Goal: Task Accomplishment & Management: Complete application form

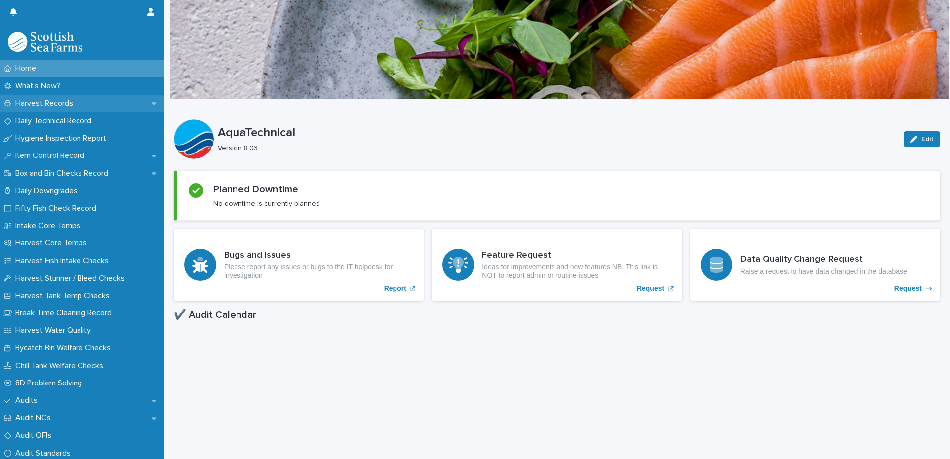
click at [87, 104] on div "Harvest Records" at bounding box center [82, 103] width 164 height 17
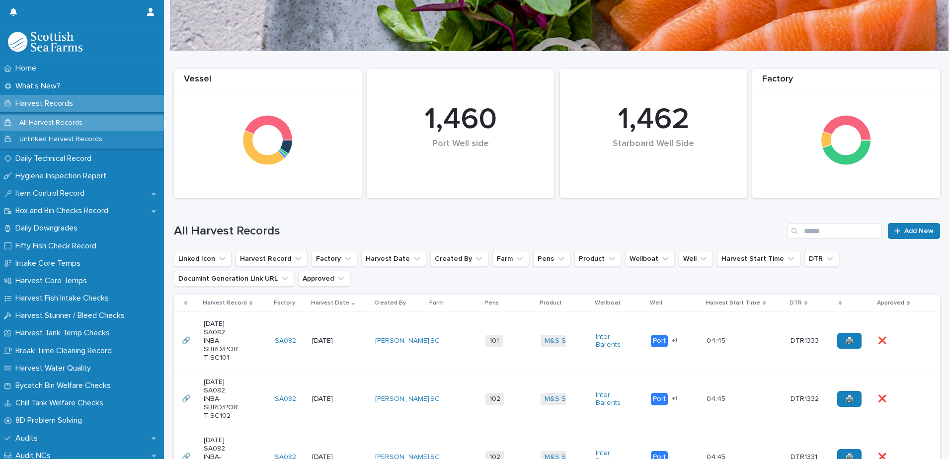
scroll to position [157, 0]
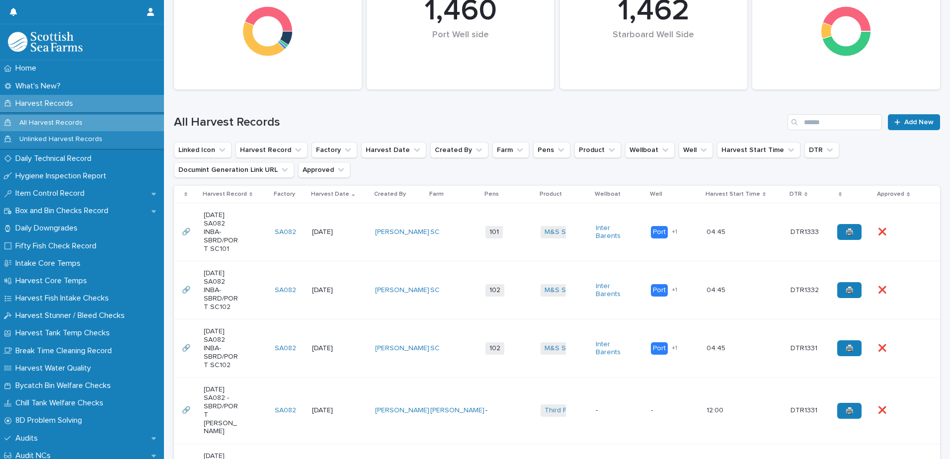
click at [493, 255] on td "101 + 0" at bounding box center [508, 232] width 55 height 58
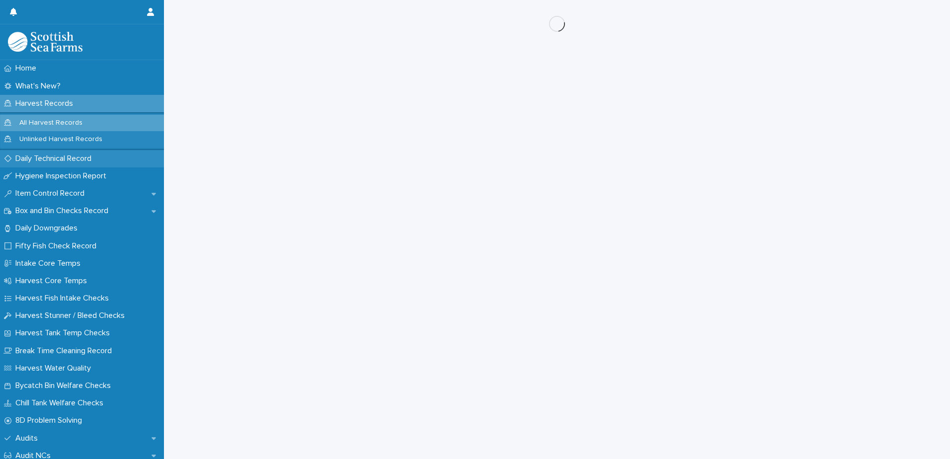
click at [78, 154] on p "Daily Technical Record" at bounding box center [55, 158] width 88 height 9
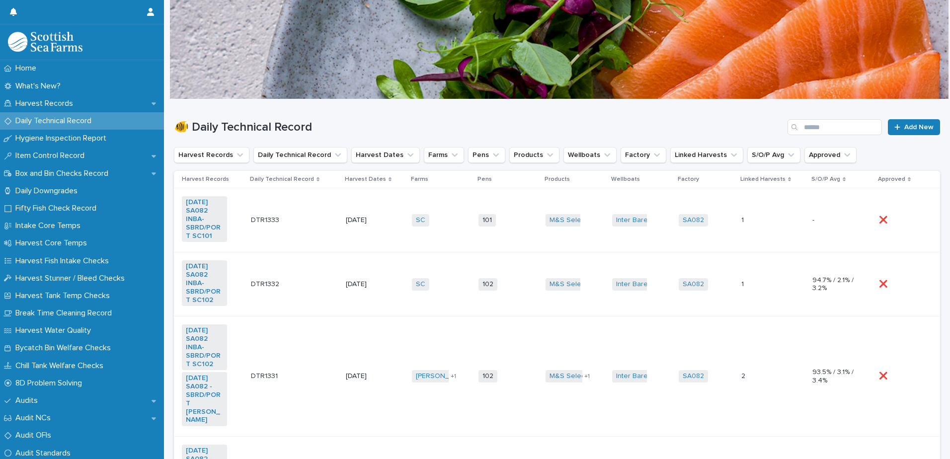
click at [444, 240] on td "SC + 0" at bounding box center [441, 220] width 67 height 64
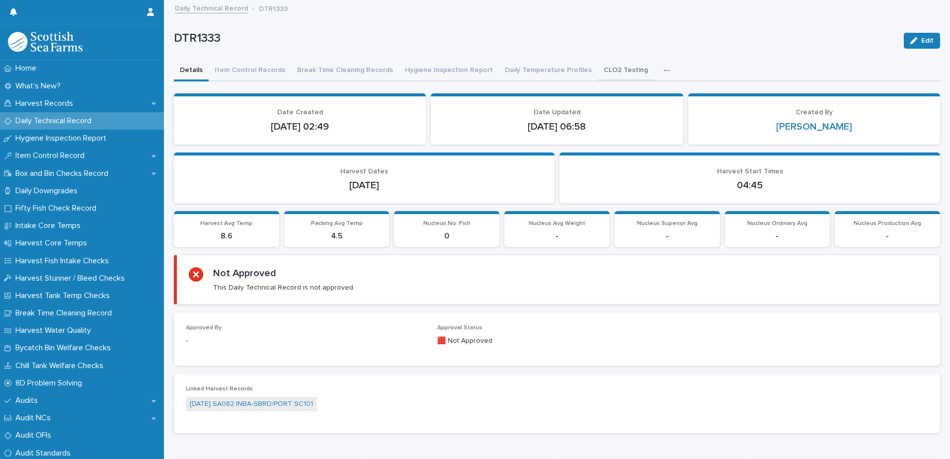
click at [605, 72] on button "CLO2 Testing" at bounding box center [626, 71] width 56 height 21
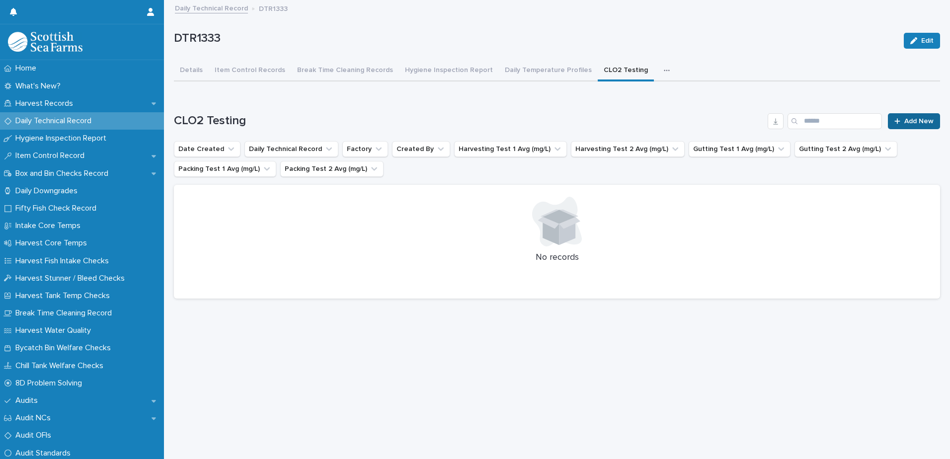
drag, startPoint x: 902, startPoint y: 139, endPoint x: 910, endPoint y: 114, distance: 26.6
click at [903, 139] on ul "Date Created Daily Technical Record Factory Created By Harvesting Test 1 Avg (m…" at bounding box center [557, 159] width 770 height 40
click at [910, 114] on link "Add New" at bounding box center [914, 121] width 52 height 16
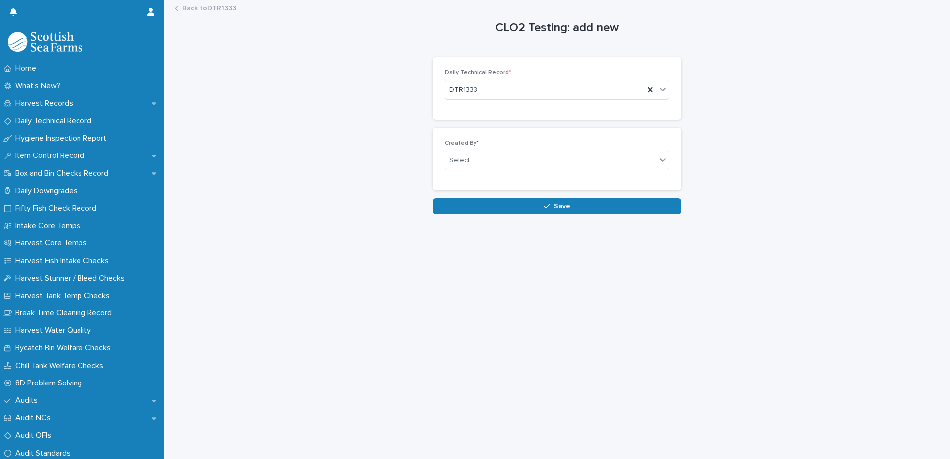
click at [618, 150] on div "Created By * Select..." at bounding box center [557, 159] width 225 height 39
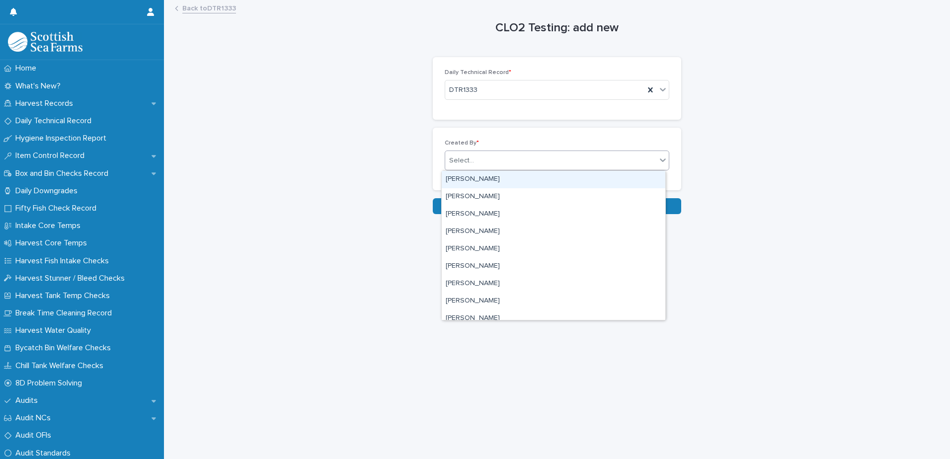
click at [611, 169] on div "Select..." at bounding box center [557, 161] width 225 height 20
type input "***"
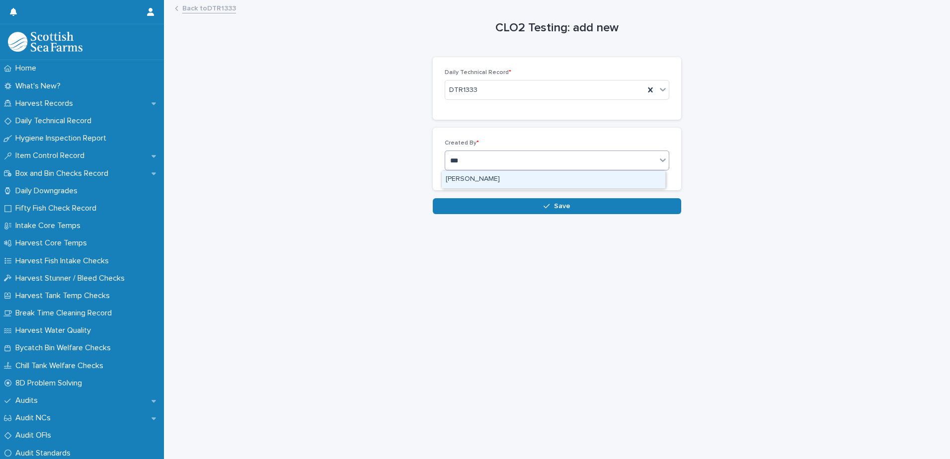
click at [621, 183] on div "[PERSON_NAME]" at bounding box center [554, 179] width 224 height 17
click at [604, 211] on button "Save" at bounding box center [557, 206] width 248 height 16
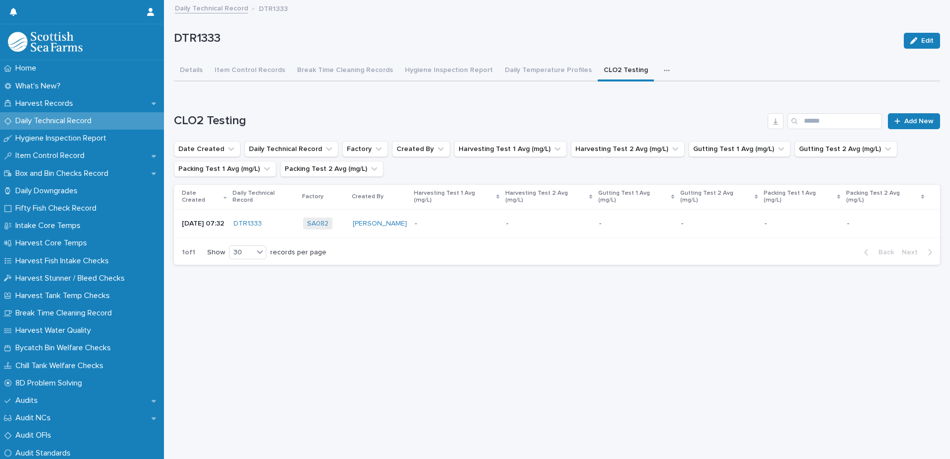
click at [459, 224] on div "- -" at bounding box center [456, 224] width 83 height 16
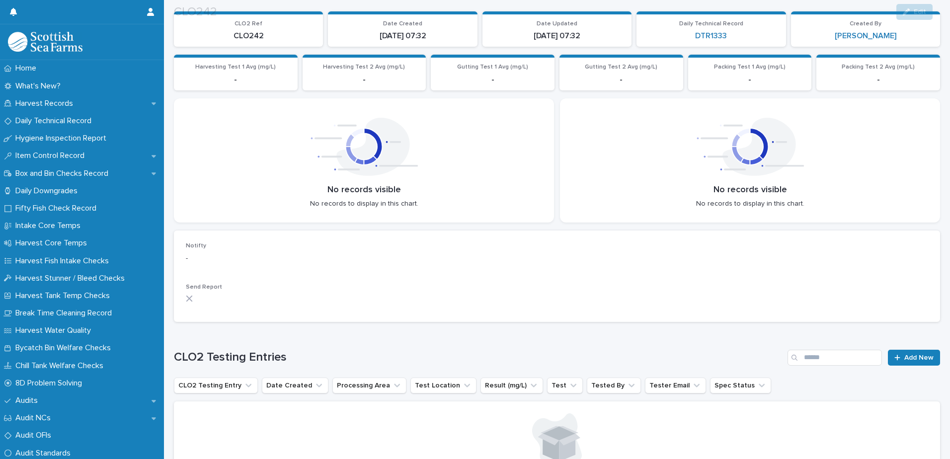
scroll to position [182, 0]
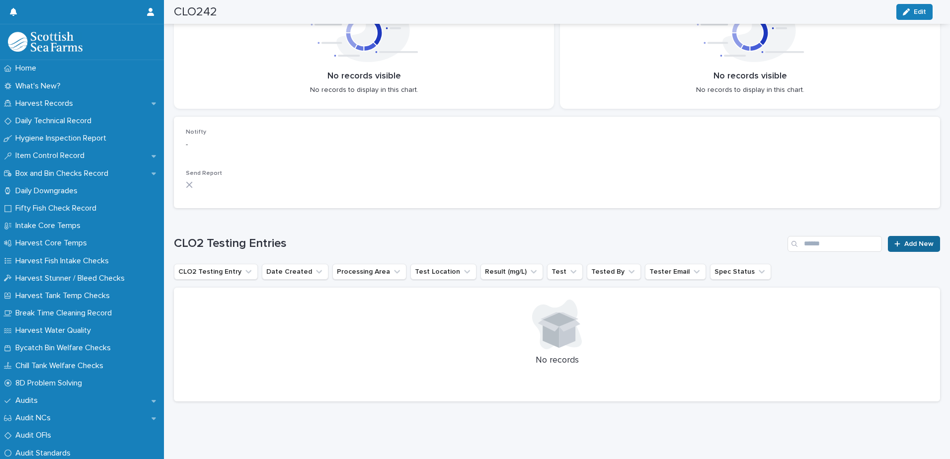
click at [904, 240] on span "Add New" at bounding box center [918, 243] width 29 height 7
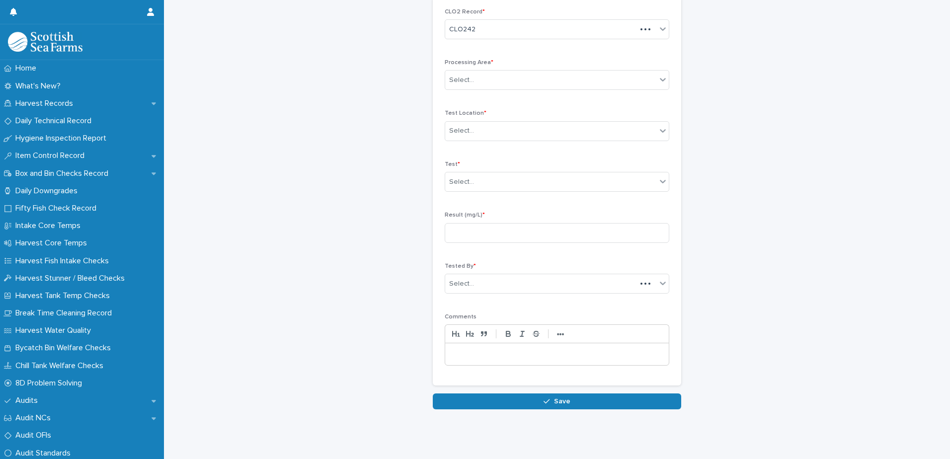
scroll to position [46, 0]
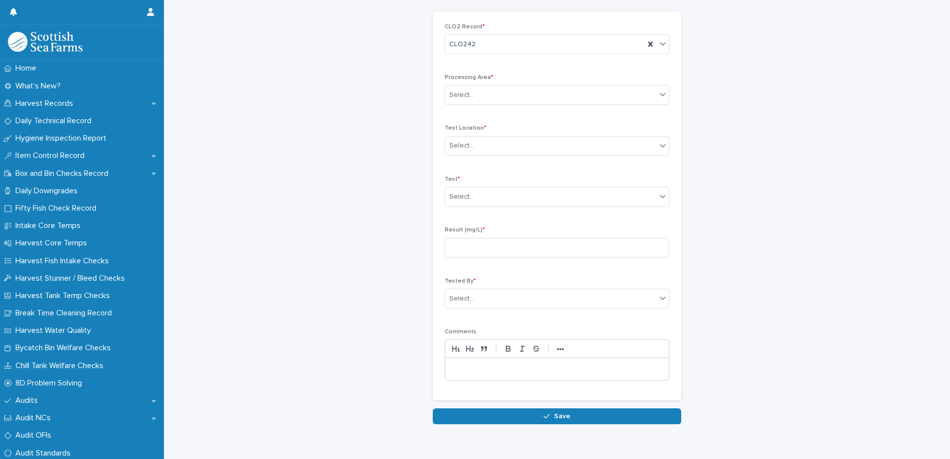
click at [805, 251] on div "CLO2 Testing Entry: add new Loading... Saving… Loading... Saving… Loading... Sa…" at bounding box center [557, 189] width 766 height 469
click at [580, 100] on div "Select..." at bounding box center [550, 95] width 211 height 16
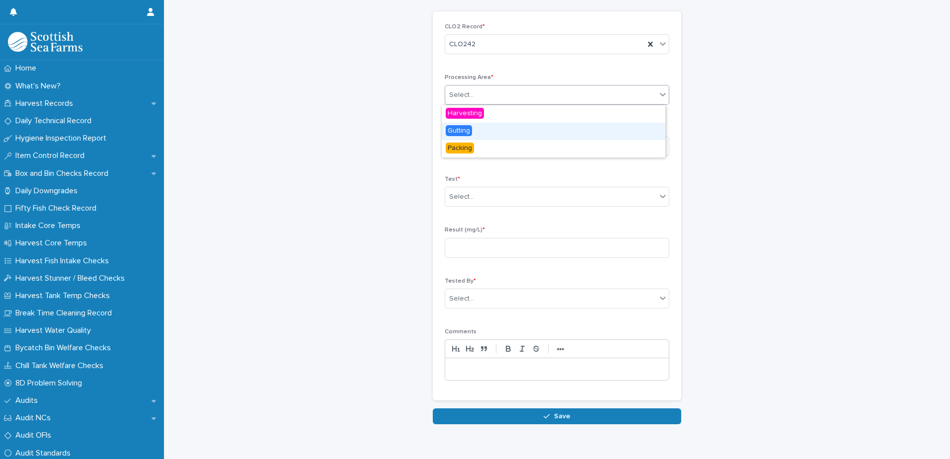
click at [543, 139] on div "Gutting" at bounding box center [554, 131] width 224 height 17
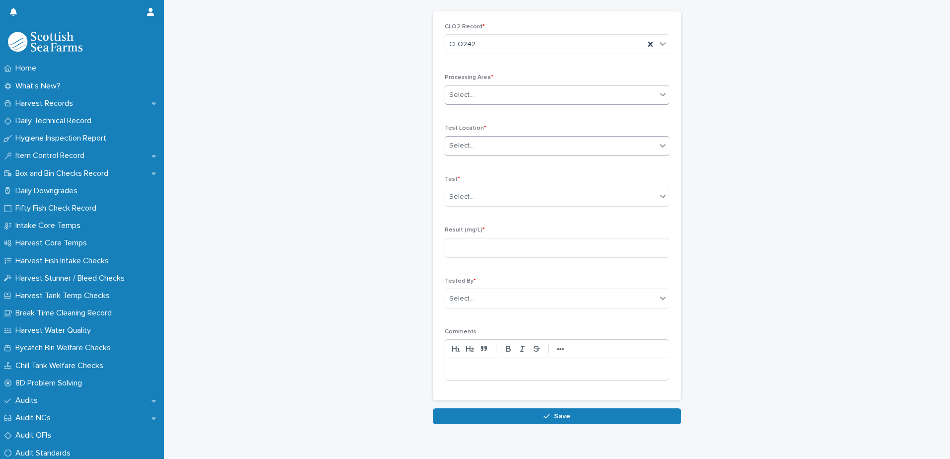
click at [543, 142] on div "Select..." at bounding box center [550, 146] width 211 height 16
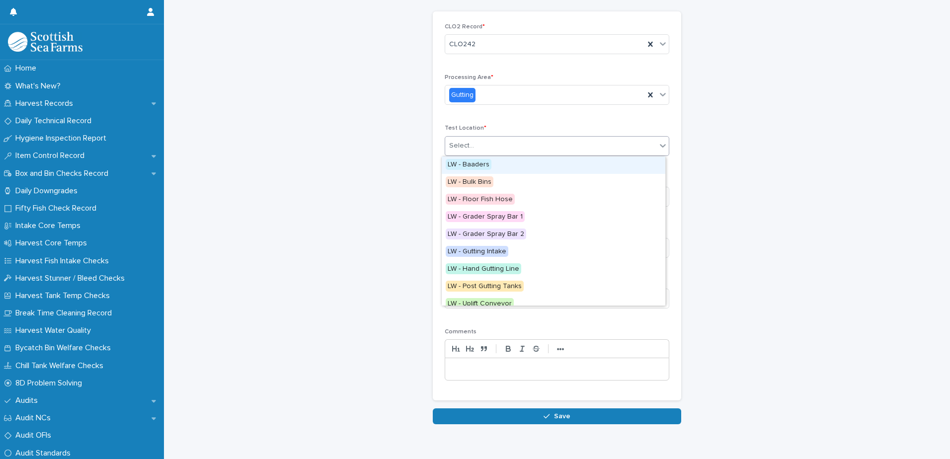
click at [498, 166] on div "LW - Baaders" at bounding box center [554, 165] width 224 height 17
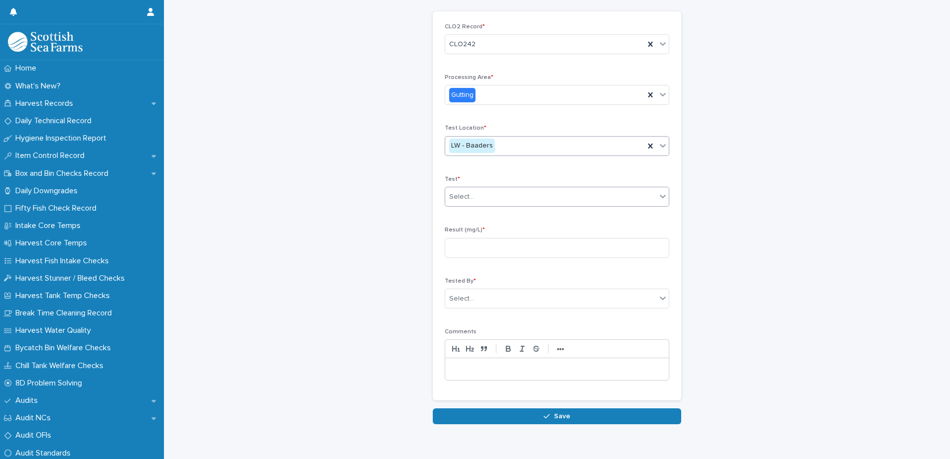
click at [514, 200] on div "Select..." at bounding box center [550, 197] width 211 height 16
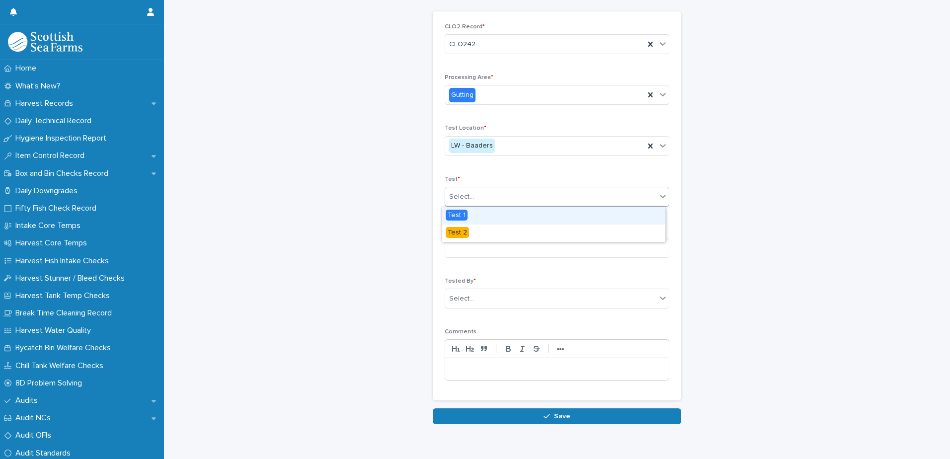
click at [493, 215] on div "Test 1" at bounding box center [554, 215] width 224 height 17
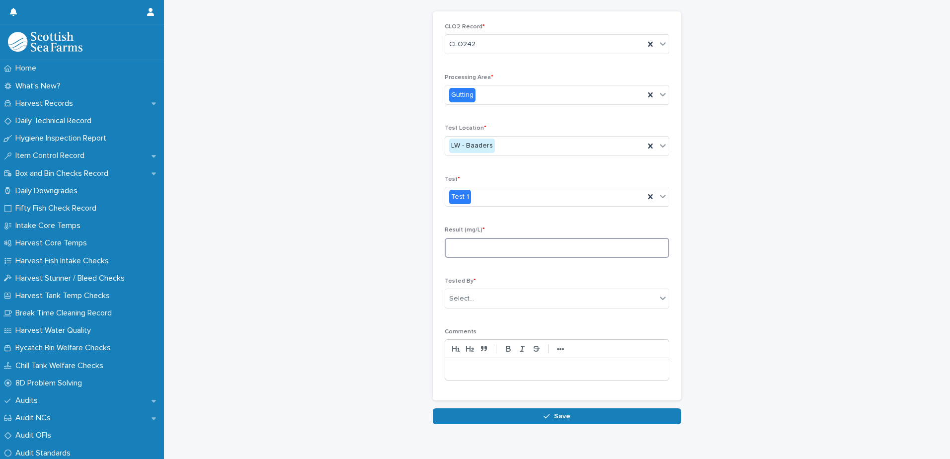
click at [542, 251] on input at bounding box center [557, 248] width 225 height 20
type input "***"
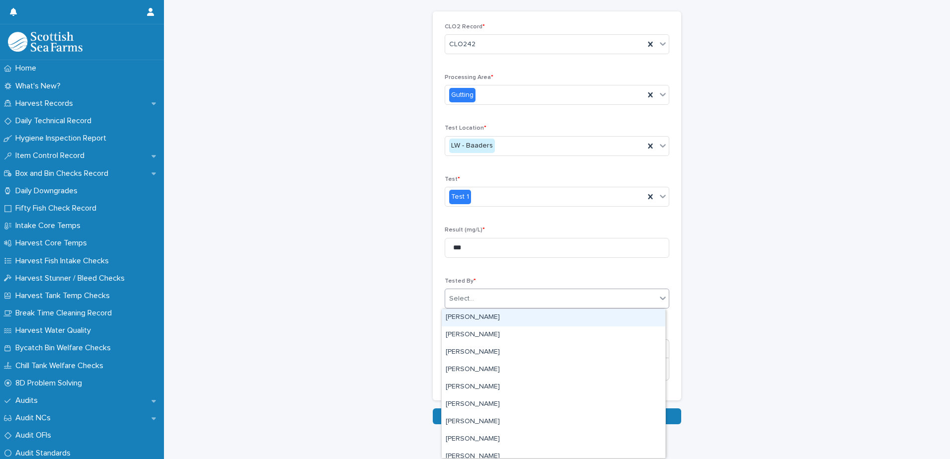
click at [557, 293] on div "Select..." at bounding box center [550, 299] width 211 height 16
click at [555, 291] on div "Select..." at bounding box center [550, 299] width 211 height 16
type input "***"
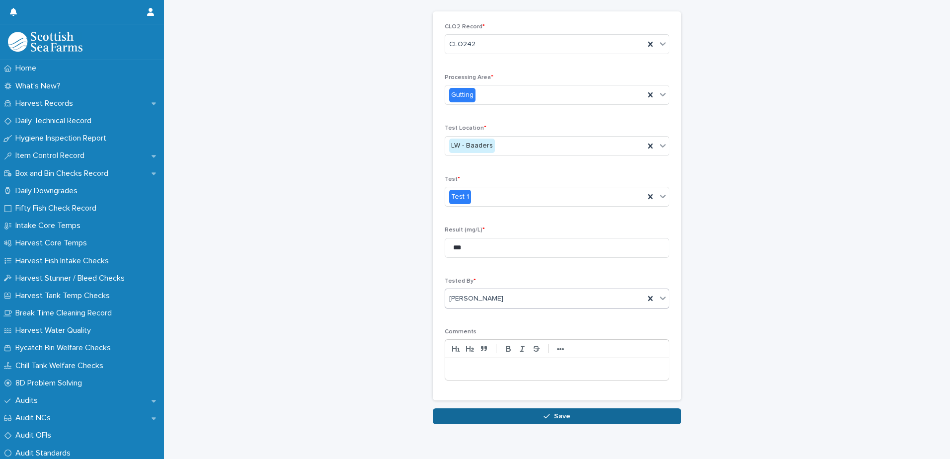
click at [614, 416] on button "Save" at bounding box center [557, 416] width 248 height 16
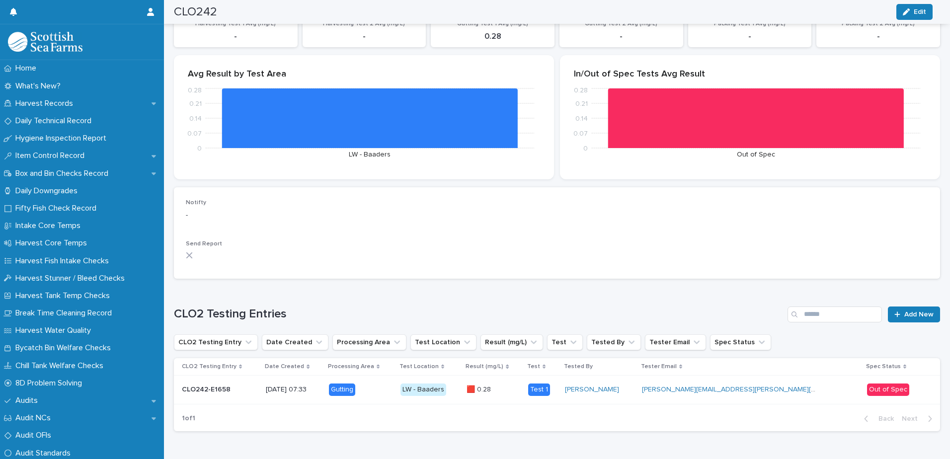
scroll to position [142, 0]
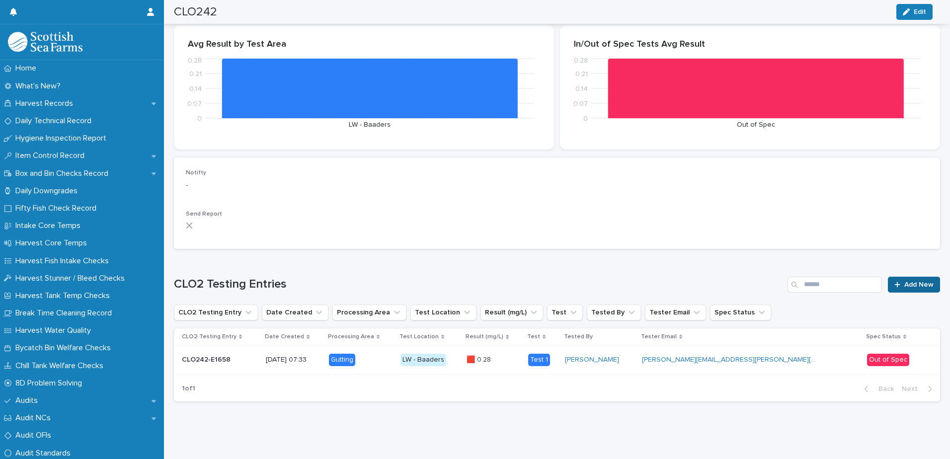
click at [920, 281] on span "Add New" at bounding box center [918, 284] width 29 height 7
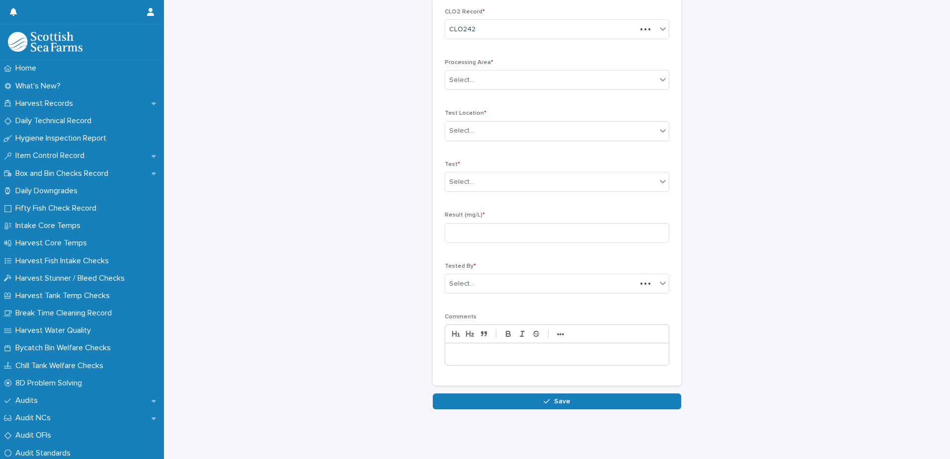
scroll to position [46, 0]
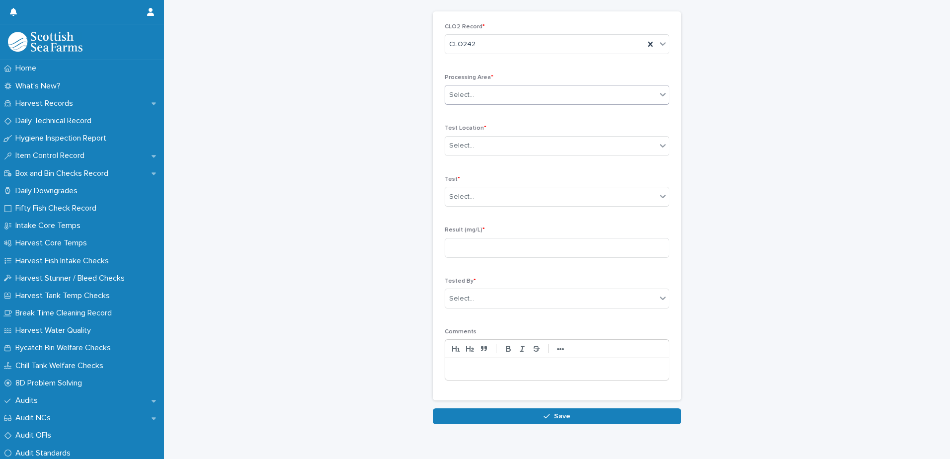
click at [501, 84] on div "Processing Area * Select..." at bounding box center [557, 93] width 225 height 39
click at [500, 97] on div "Select..." at bounding box center [550, 95] width 211 height 16
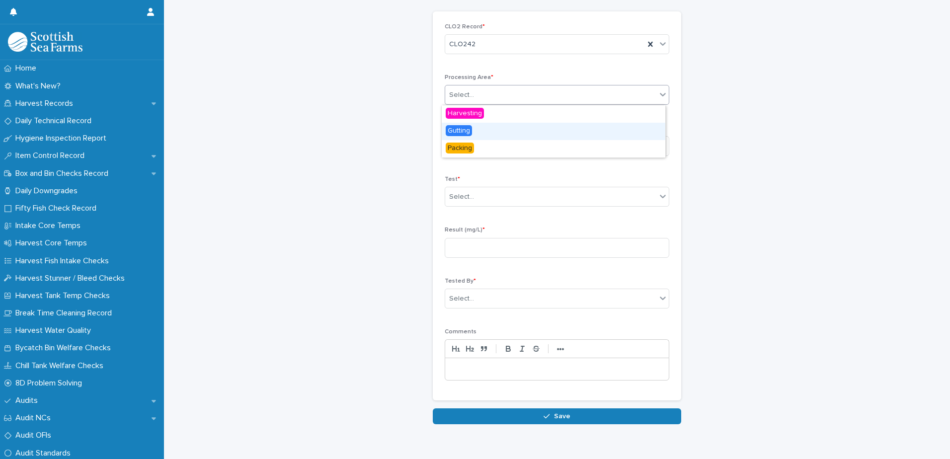
click at [494, 135] on div "Gutting" at bounding box center [554, 131] width 224 height 17
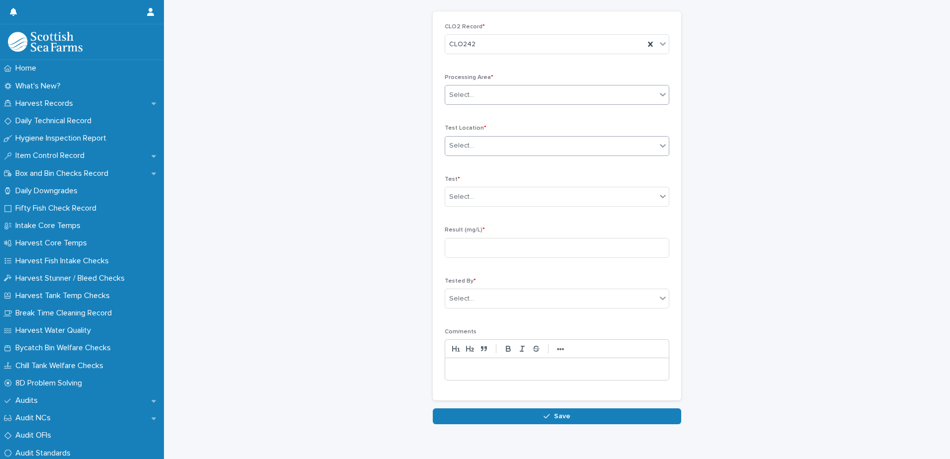
click at [503, 135] on div "Test Location * Select..." at bounding box center [557, 144] width 225 height 39
drag, startPoint x: 503, startPoint y: 136, endPoint x: 510, endPoint y: 147, distance: 12.3
click at [510, 147] on div "Select..." at bounding box center [550, 146] width 211 height 16
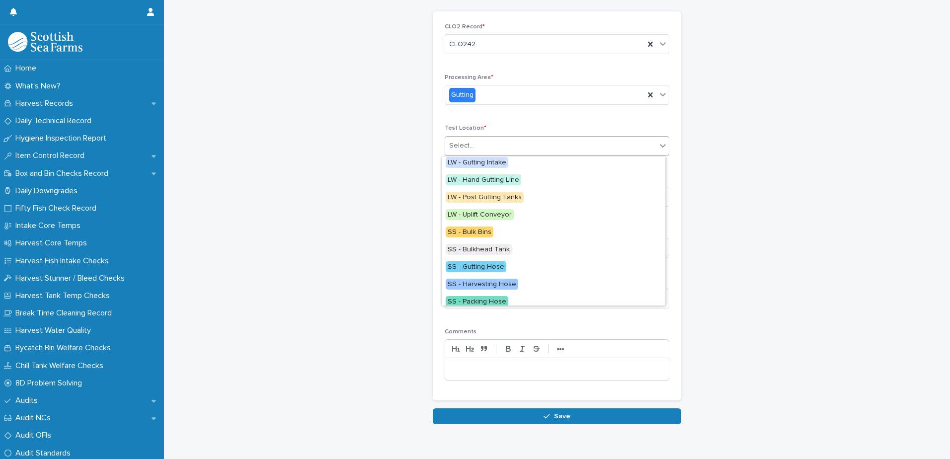
scroll to position [99, 0]
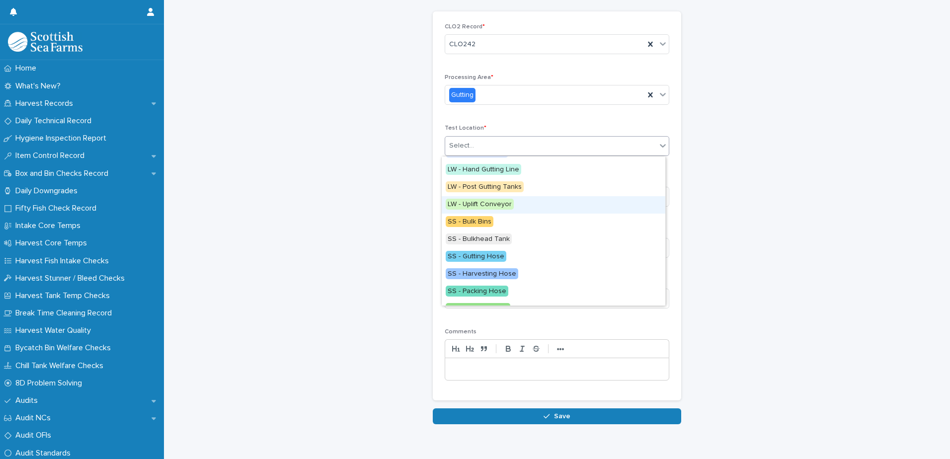
click at [492, 205] on span "LW - Uplift Conveyor" at bounding box center [480, 204] width 68 height 11
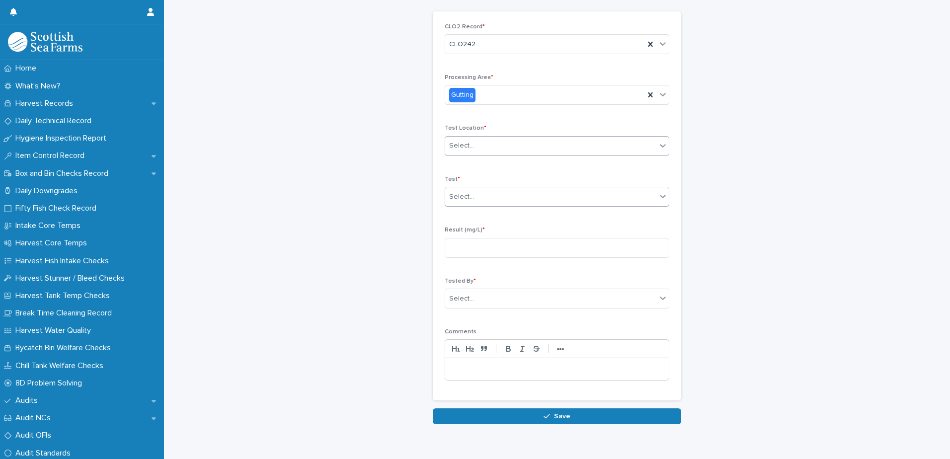
click at [500, 189] on div "Select..." at bounding box center [550, 197] width 211 height 16
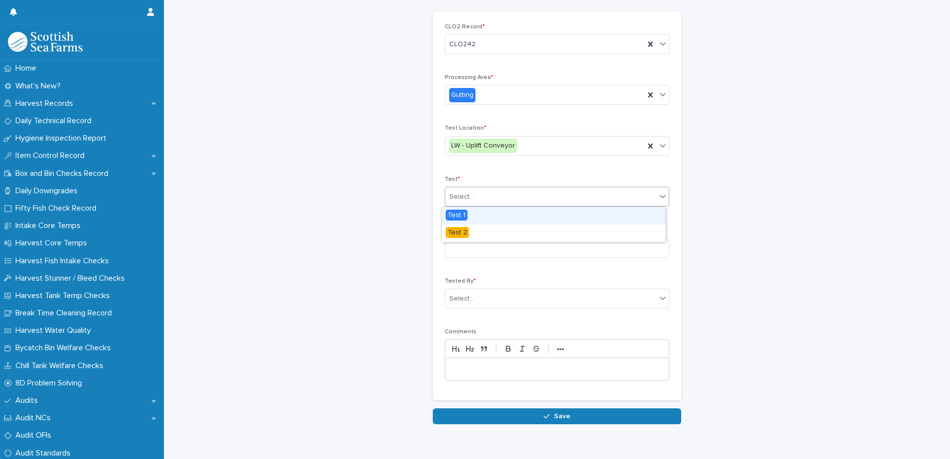
click at [485, 212] on div "Test 1" at bounding box center [554, 215] width 224 height 17
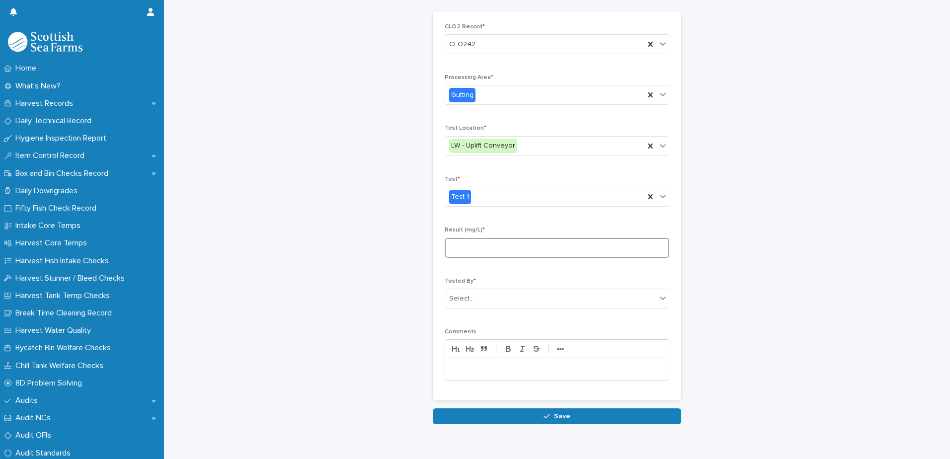
click at [495, 253] on input at bounding box center [557, 248] width 225 height 20
type input "***"
click at [569, 305] on div "Select..." at bounding box center [550, 299] width 211 height 16
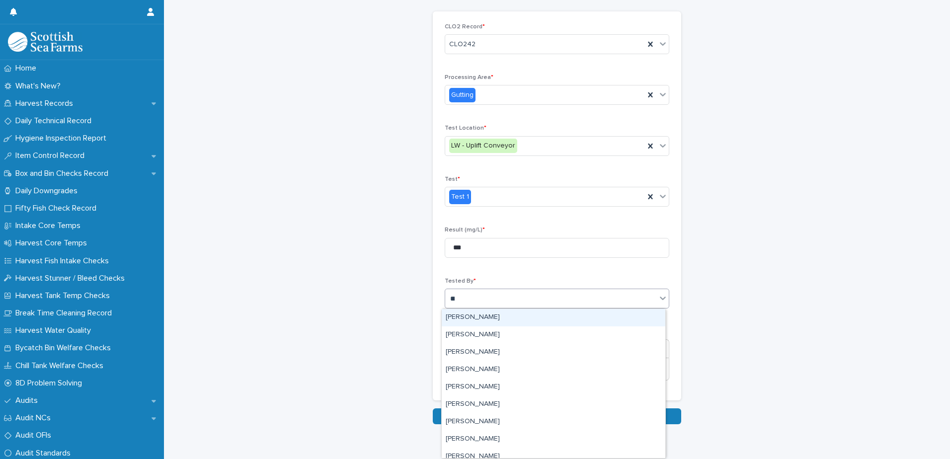
type input "***"
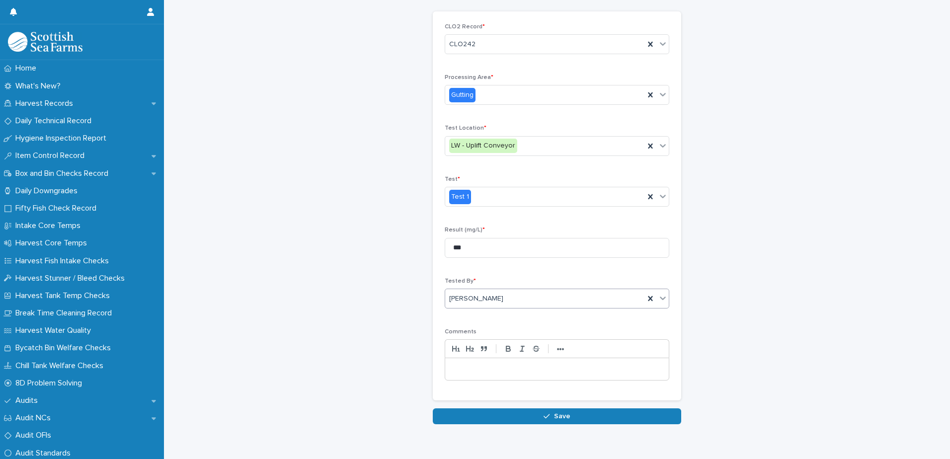
click at [579, 425] on div "Loading... Saving… Loading... Saving… CLO2 Testing Entry: add new Loading... Sa…" at bounding box center [557, 202] width 776 height 494
click at [579, 424] on button "Save" at bounding box center [557, 416] width 248 height 16
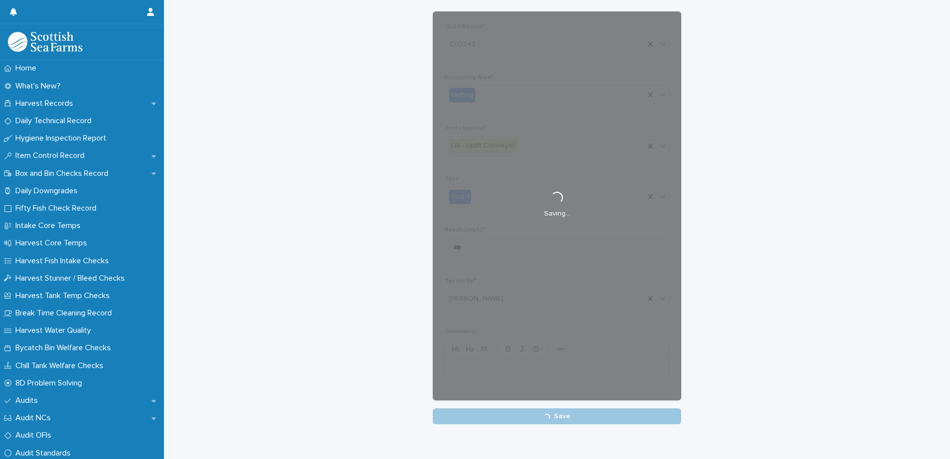
click at [579, 415] on div "CLO2 Testing Entry: add new Loading... Saving… Loading... Saving… Loading... Sa…" at bounding box center [557, 189] width 248 height 469
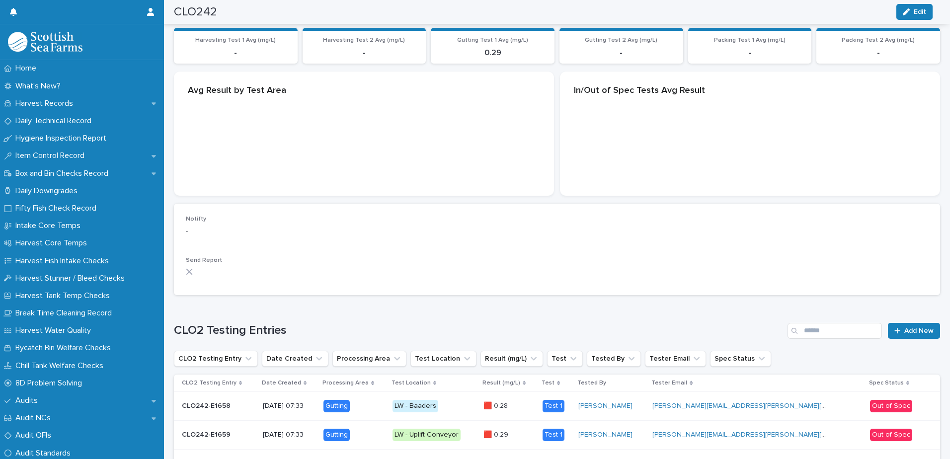
scroll to position [102, 0]
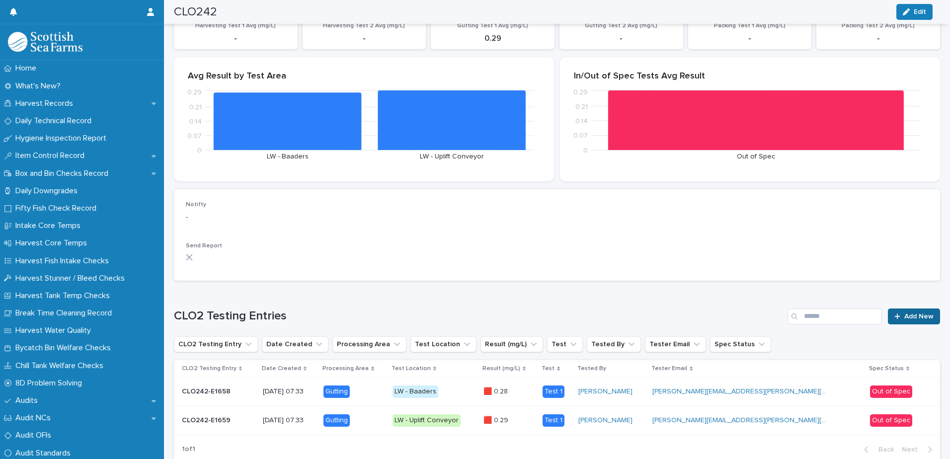
click at [905, 312] on link "Add New" at bounding box center [914, 317] width 52 height 16
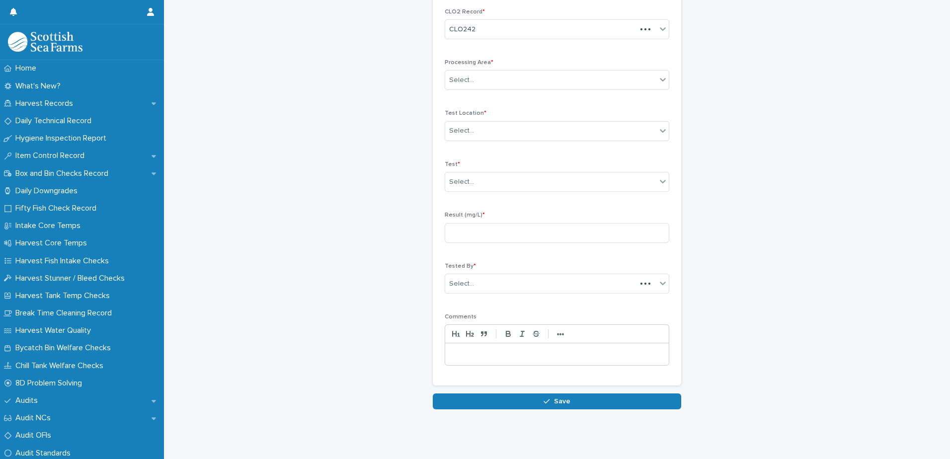
scroll to position [46, 0]
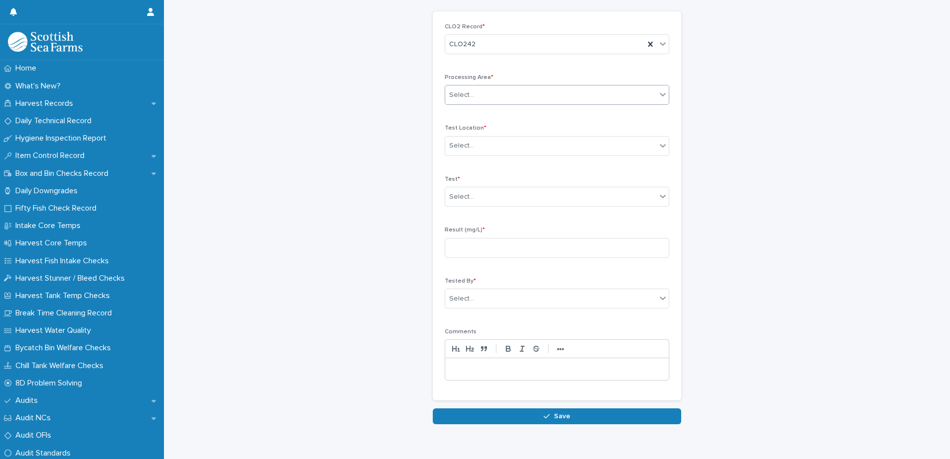
click at [509, 108] on div "Processing Area * Select..." at bounding box center [557, 93] width 225 height 39
click at [508, 99] on div "Select..." at bounding box center [550, 95] width 211 height 16
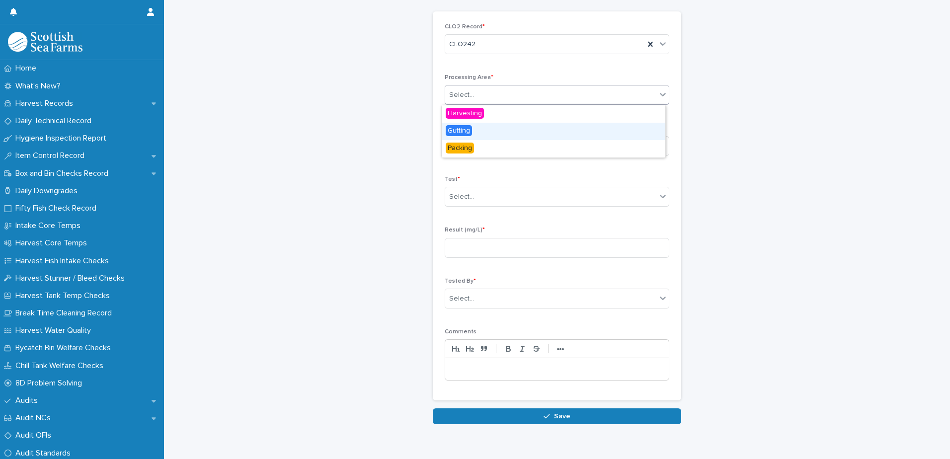
click at [490, 139] on div "Gutting" at bounding box center [554, 131] width 224 height 17
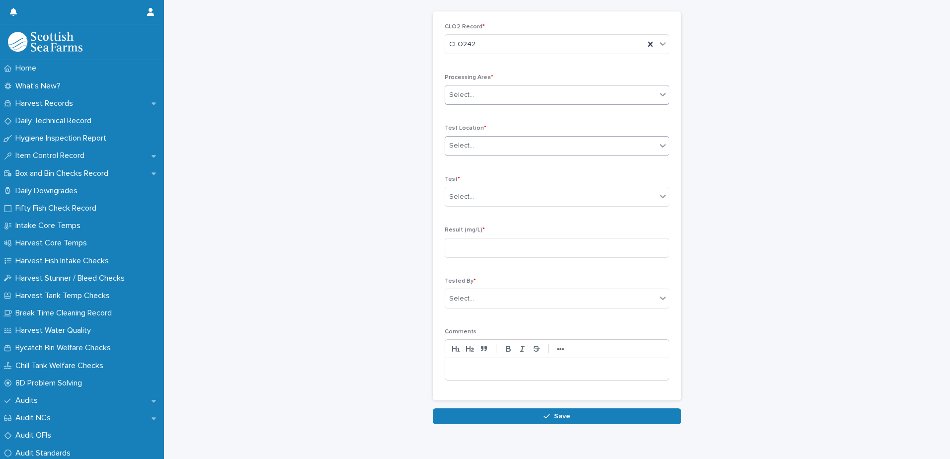
click at [509, 161] on div "Test Location * Select..." at bounding box center [557, 144] width 225 height 39
click at [509, 139] on div "Select..." at bounding box center [550, 146] width 211 height 16
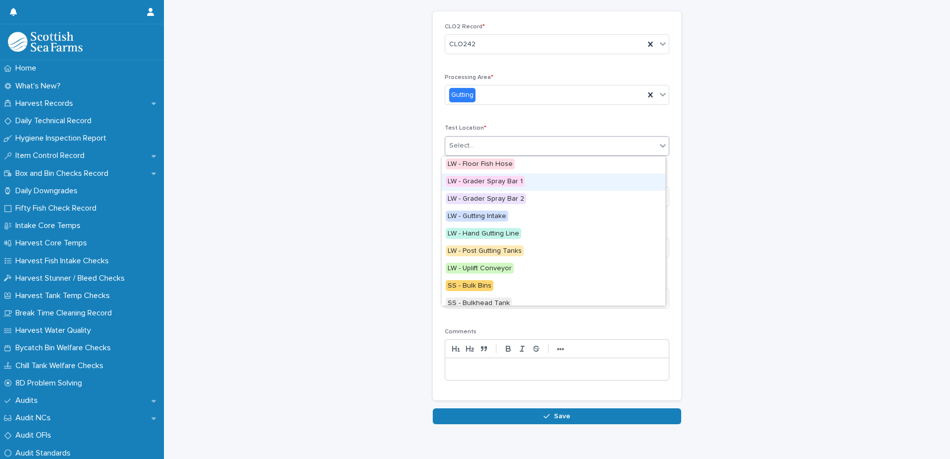
scroll to position [50, 0]
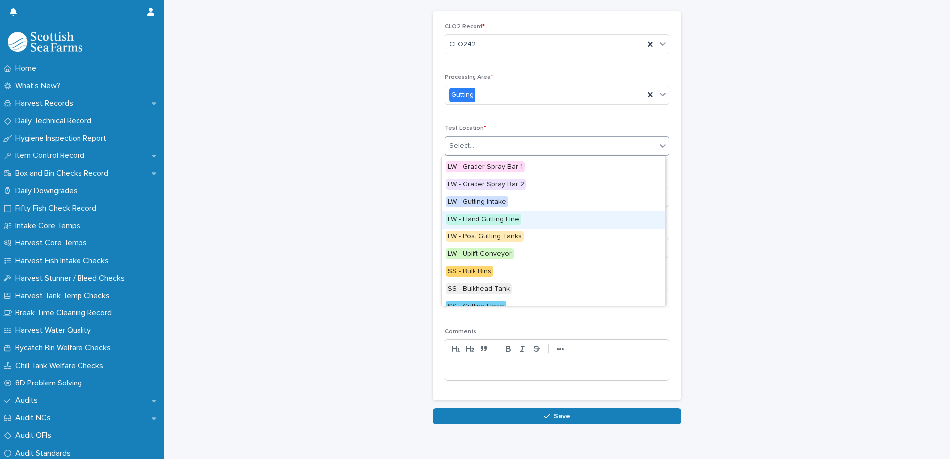
click at [509, 221] on span "LW - Hand Gutting Line" at bounding box center [484, 219] width 76 height 11
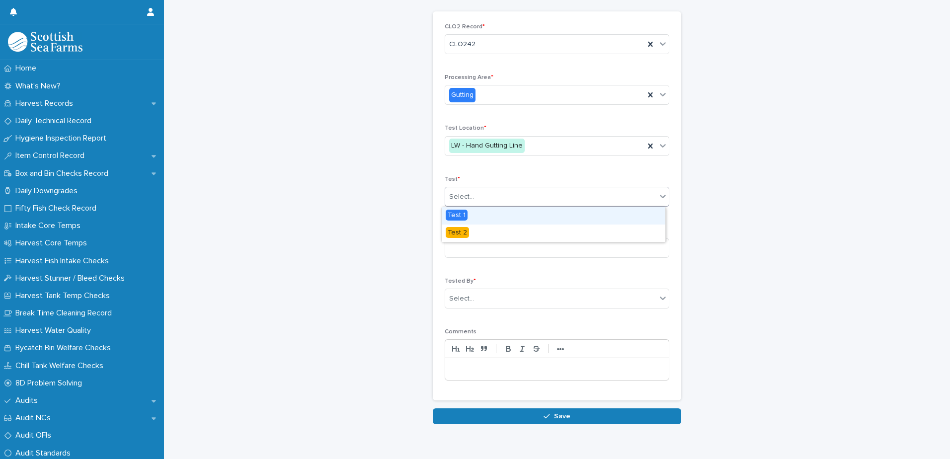
click at [509, 196] on div "Select..." at bounding box center [550, 197] width 211 height 16
click at [503, 207] on div "Test 1" at bounding box center [554, 215] width 224 height 17
click at [502, 217] on div "CLO2 Record * CLO242 Processing Area * Gutting Test Location * LW - Hand Guttin…" at bounding box center [557, 206] width 225 height 366
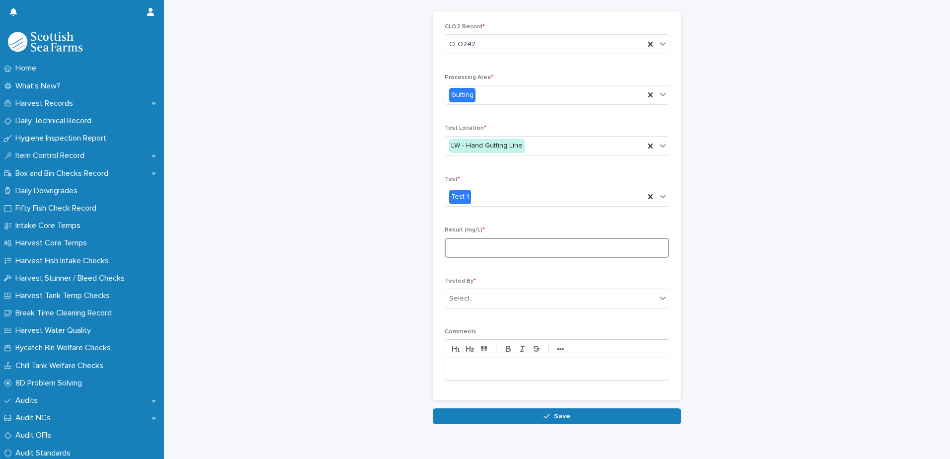
click at [514, 242] on input at bounding box center [557, 248] width 225 height 20
type input "***"
click at [499, 290] on div "Select..." at bounding box center [557, 299] width 225 height 20
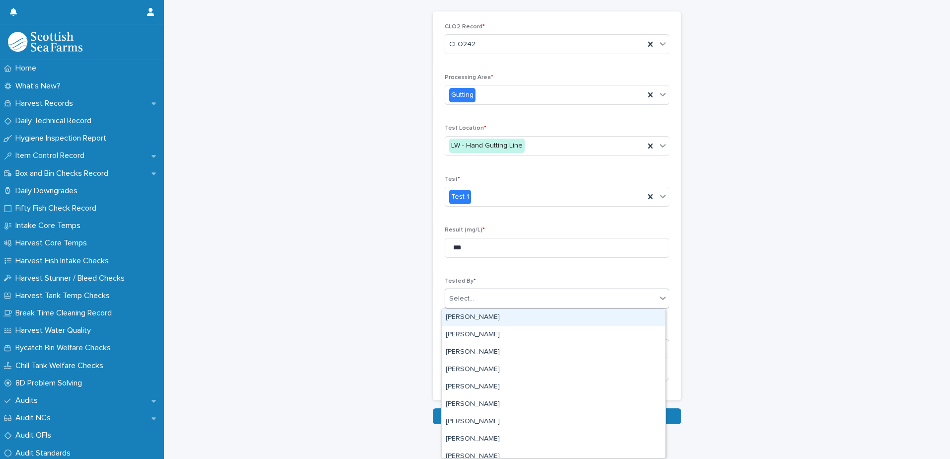
click at [499, 290] on div "Select..." at bounding box center [557, 299] width 225 height 20
type input "***"
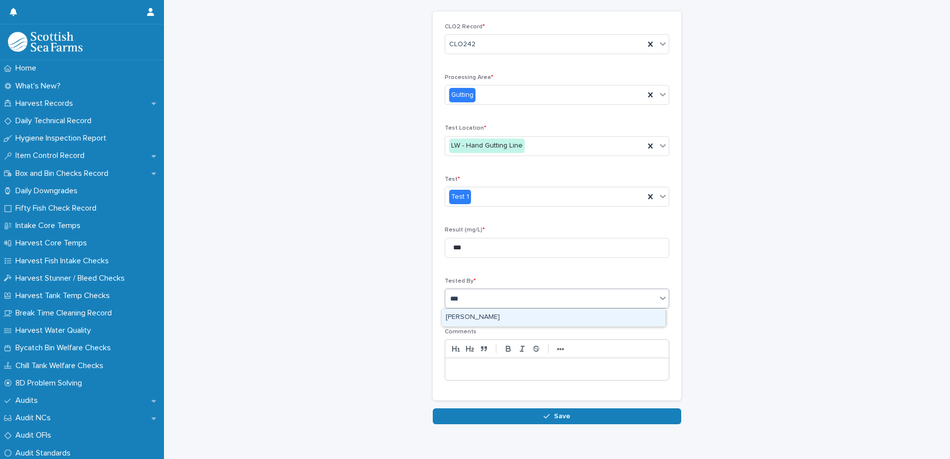
click at [507, 314] on div "[PERSON_NAME]" at bounding box center [554, 317] width 224 height 17
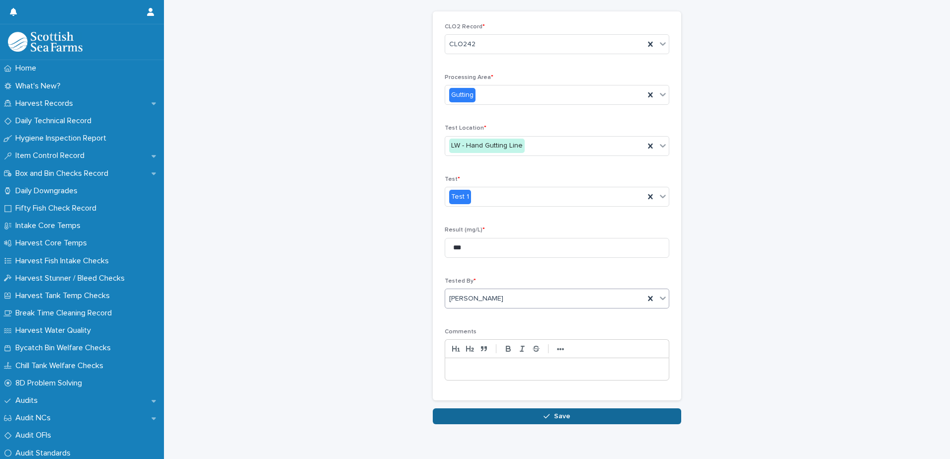
click at [565, 420] on span "Save" at bounding box center [562, 416] width 16 height 7
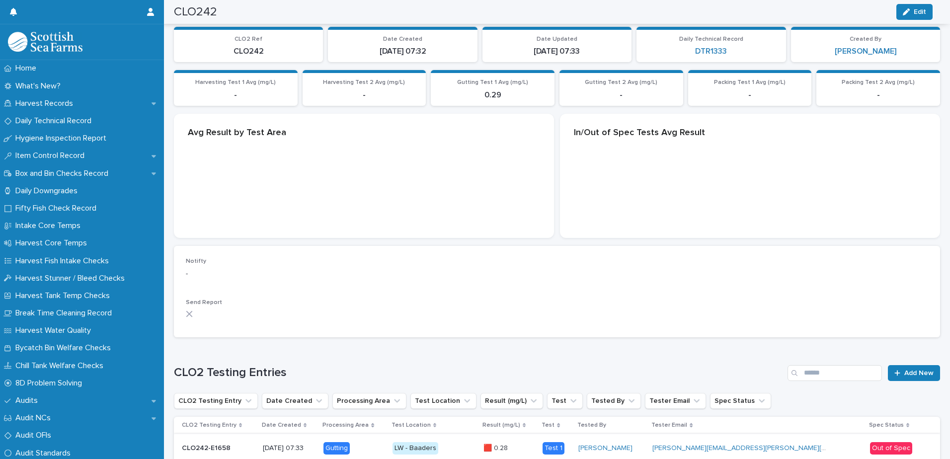
scroll to position [102, 0]
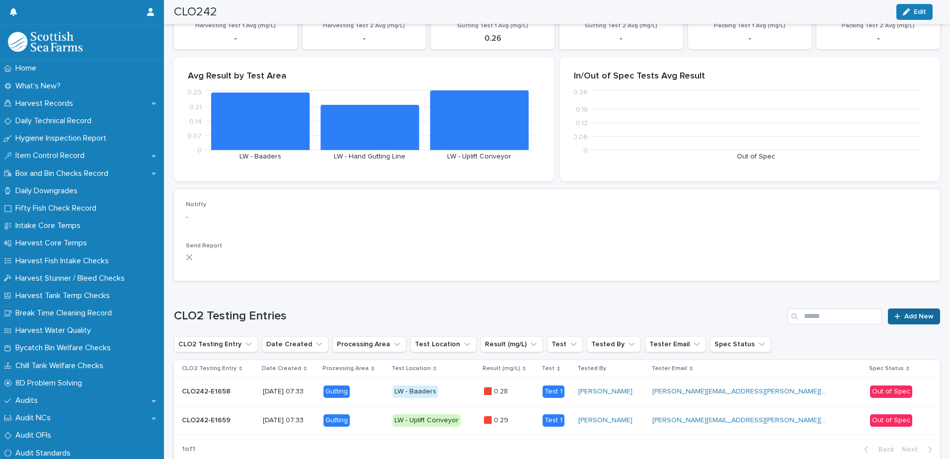
click at [904, 313] on span "Add New" at bounding box center [918, 316] width 29 height 7
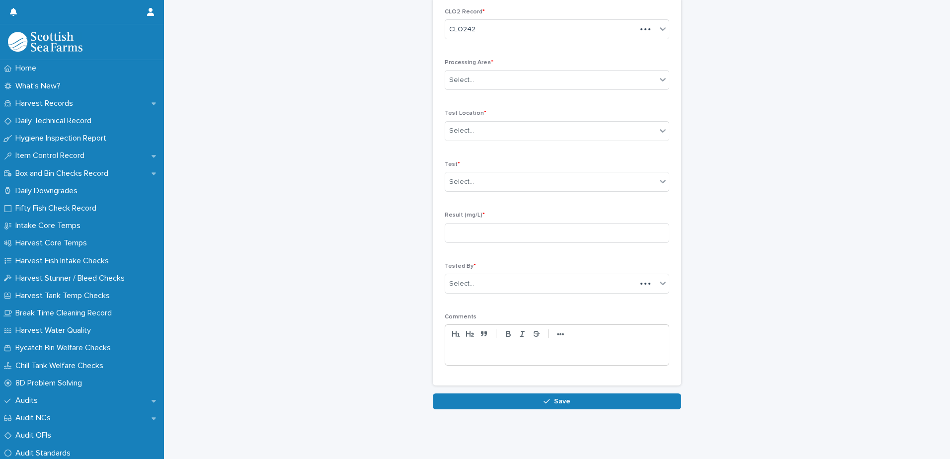
scroll to position [46, 0]
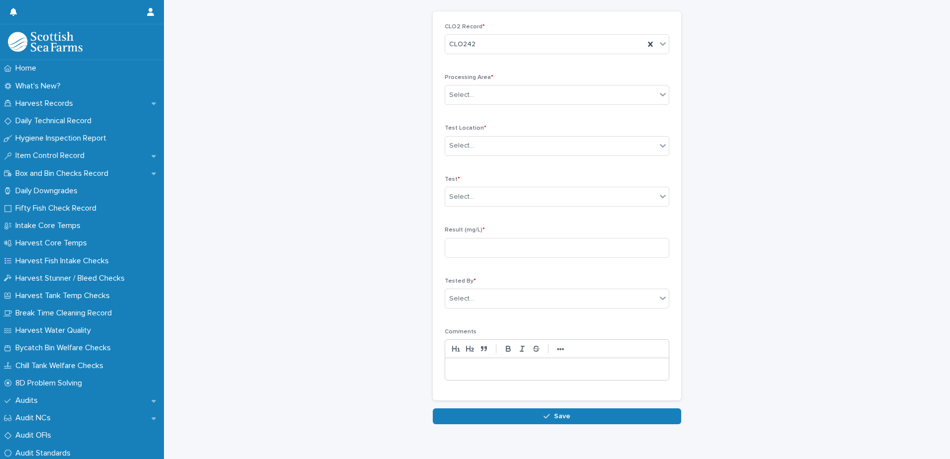
click at [492, 71] on div "CLO2 Record * CLO242 Processing Area * Select... Test Location * Select... Test…" at bounding box center [557, 206] width 225 height 366
click at [492, 97] on div "Select..." at bounding box center [550, 95] width 211 height 16
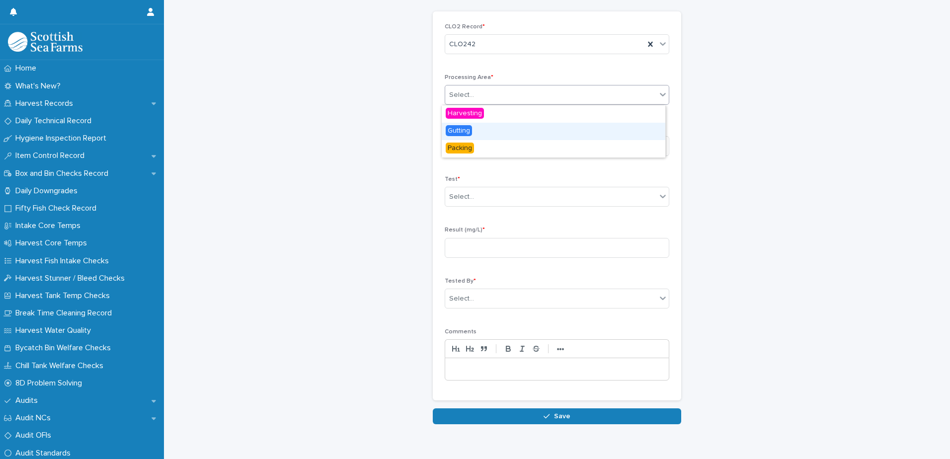
click at [475, 134] on div "Gutting" at bounding box center [554, 131] width 224 height 17
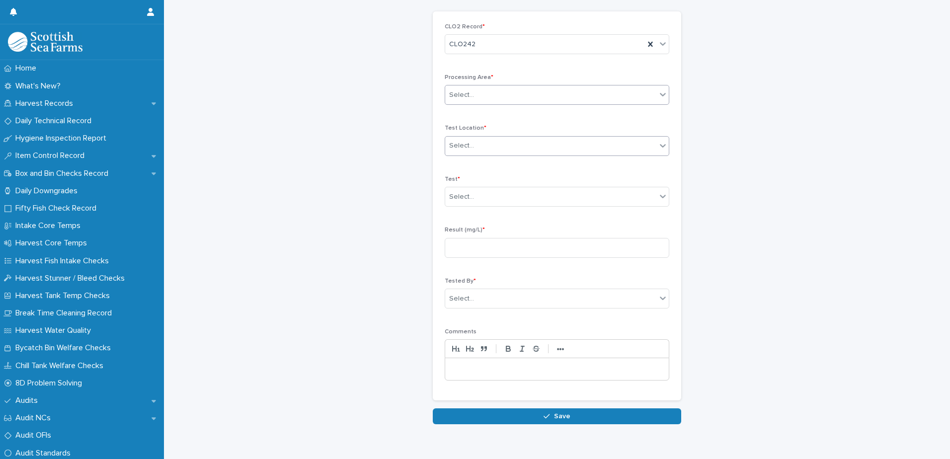
click at [478, 141] on div "Select..." at bounding box center [550, 146] width 211 height 16
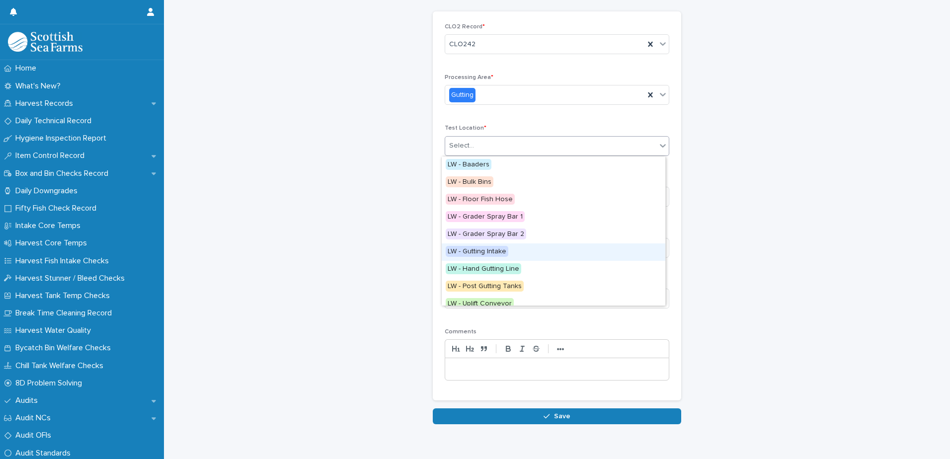
scroll to position [50, 0]
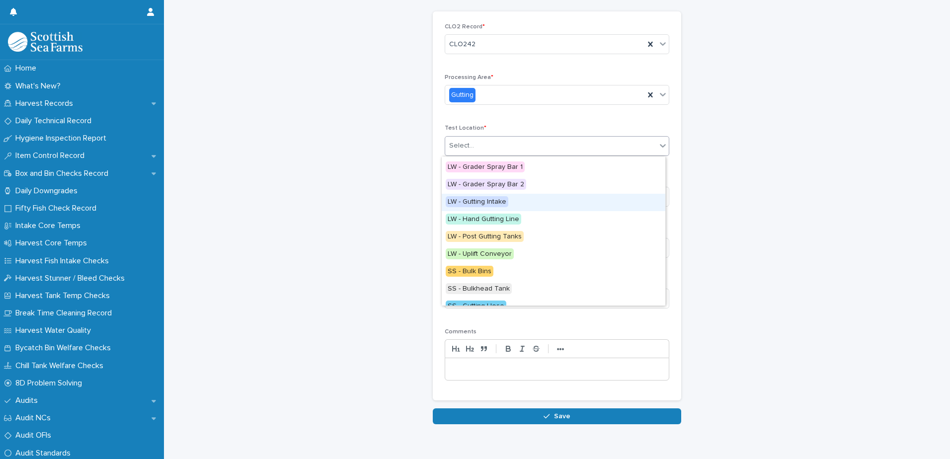
click at [522, 201] on div "LW - Gutting Intake" at bounding box center [554, 202] width 224 height 17
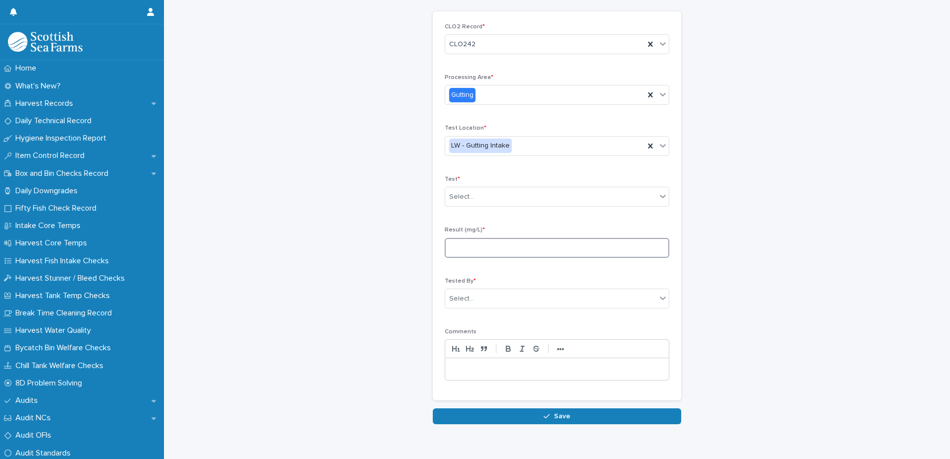
click at [517, 238] on input at bounding box center [557, 248] width 225 height 20
click at [519, 199] on div "Select..." at bounding box center [550, 197] width 211 height 16
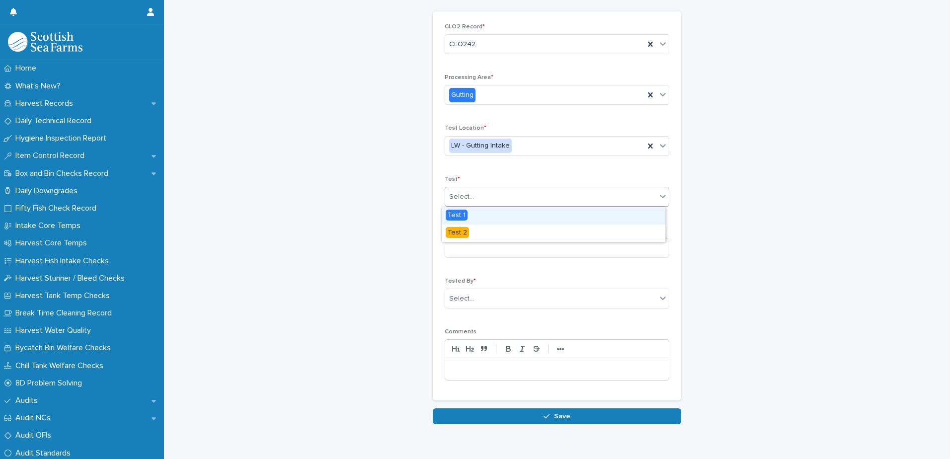
click at [506, 216] on div "Test 1" at bounding box center [554, 215] width 224 height 17
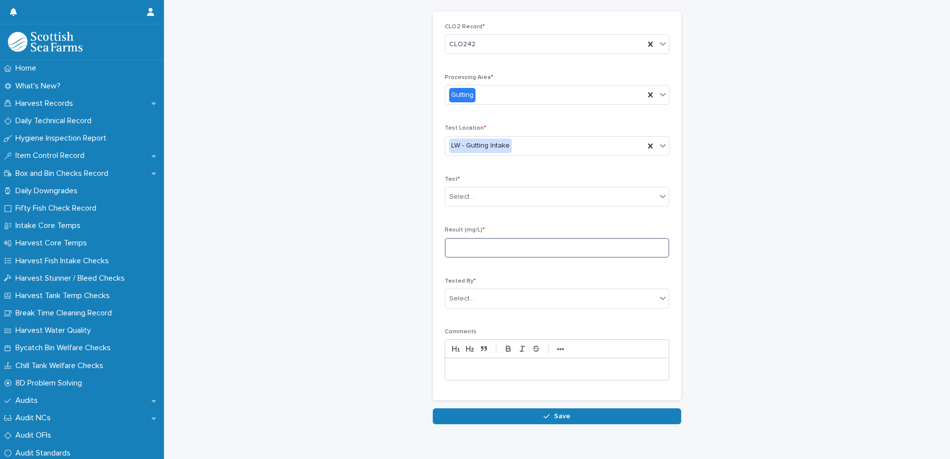
click at [511, 246] on input at bounding box center [557, 248] width 225 height 20
type input "***"
click at [498, 300] on div "Select..." at bounding box center [550, 299] width 211 height 16
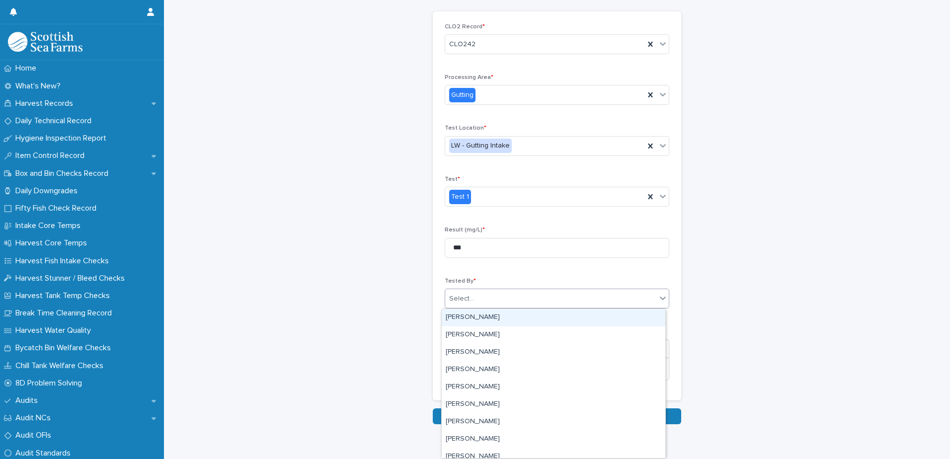
drag, startPoint x: 498, startPoint y: 300, endPoint x: 503, endPoint y: 303, distance: 5.6
click at [500, 301] on div "Select..." at bounding box center [550, 299] width 211 height 16
type input "***"
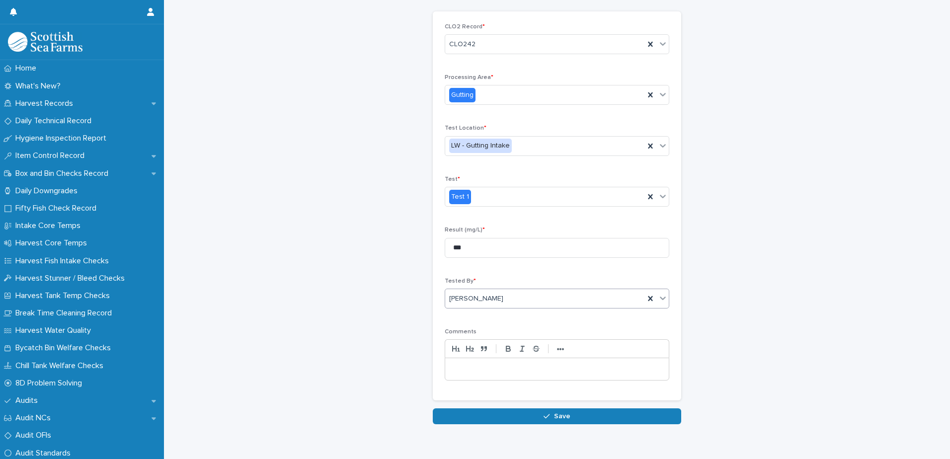
click at [571, 419] on button "Save" at bounding box center [557, 416] width 248 height 16
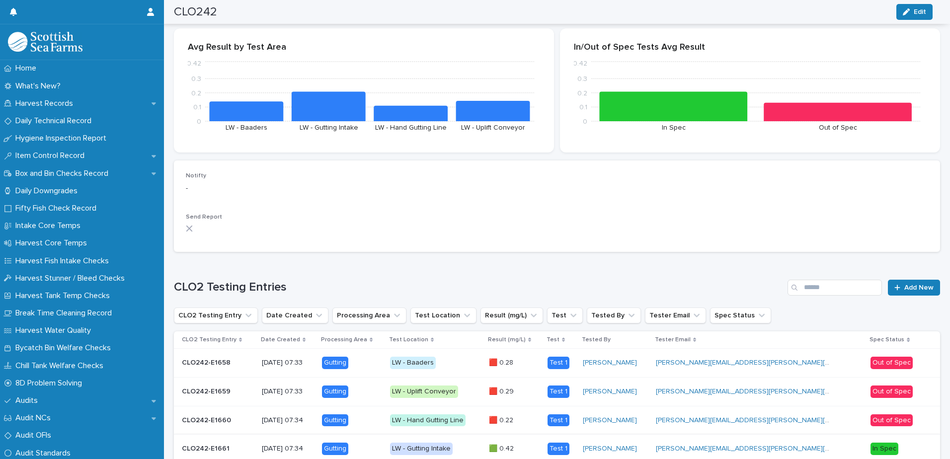
scroll to position [228, 0]
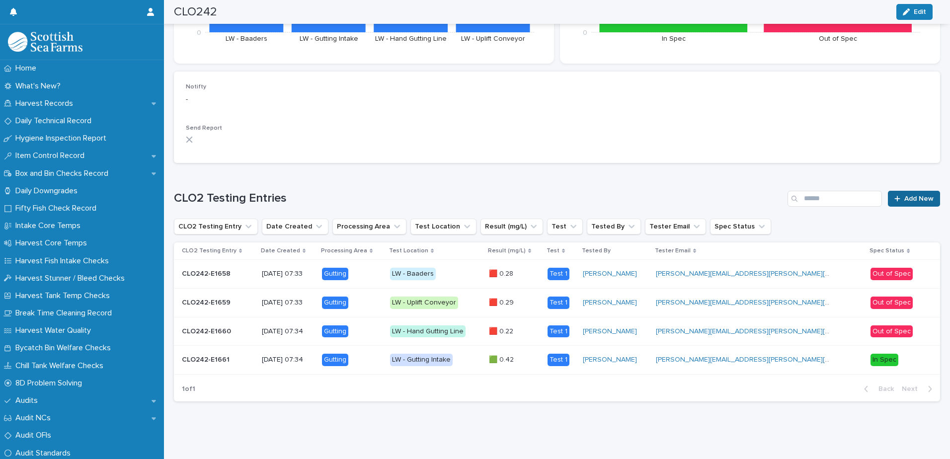
click at [906, 195] on span "Add New" at bounding box center [918, 198] width 29 height 7
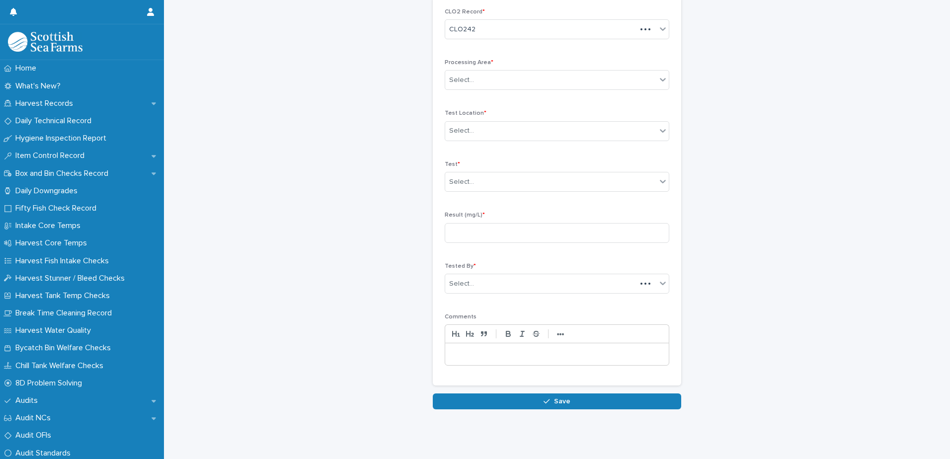
scroll to position [46, 0]
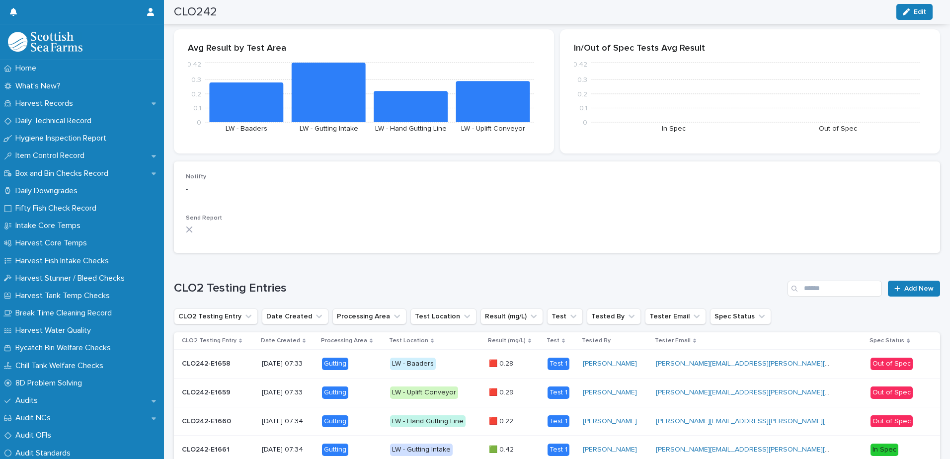
scroll to position [228, 0]
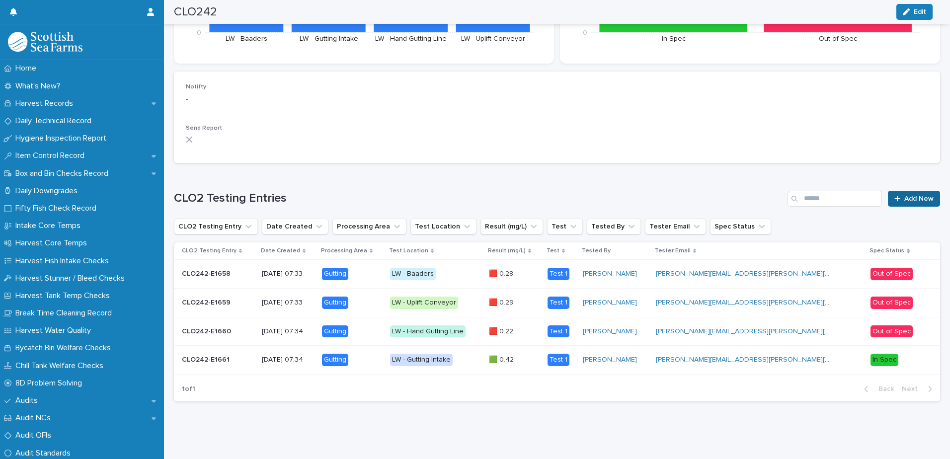
click at [926, 191] on link "Add New" at bounding box center [914, 199] width 52 height 16
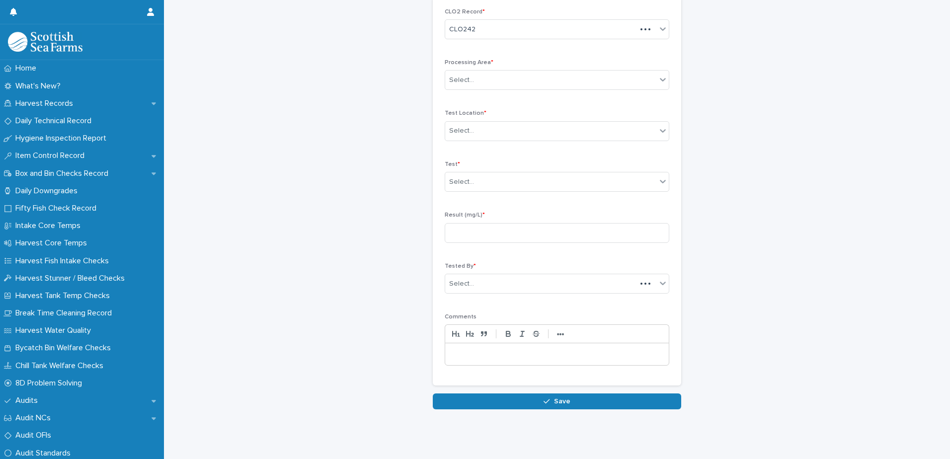
scroll to position [46, 0]
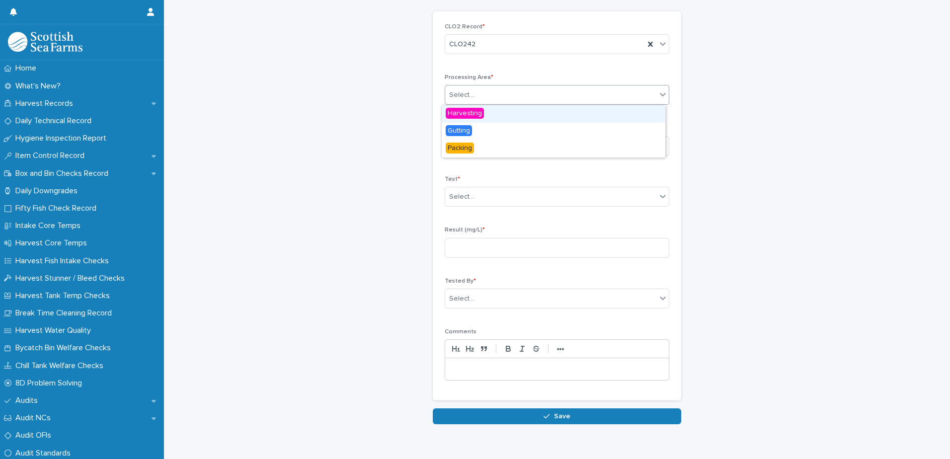
click at [516, 96] on div "Select..." at bounding box center [550, 95] width 211 height 16
click at [488, 136] on div "Gutting" at bounding box center [554, 131] width 224 height 17
click at [503, 148] on div "Select..." at bounding box center [550, 146] width 211 height 16
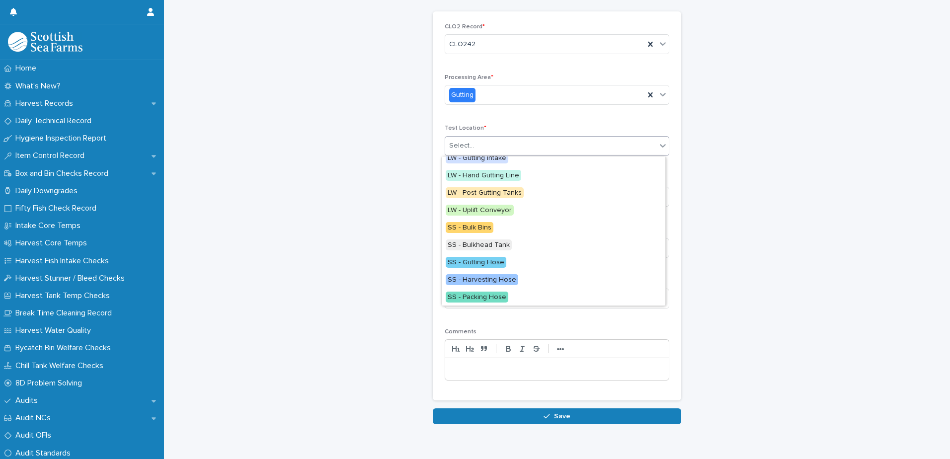
scroll to position [99, 0]
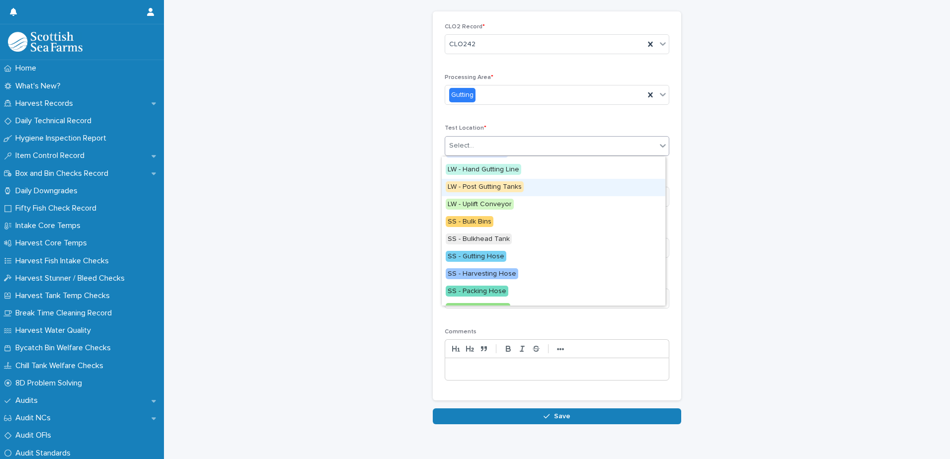
click at [514, 182] on span "LW - Post Gutting Tanks" at bounding box center [485, 186] width 78 height 11
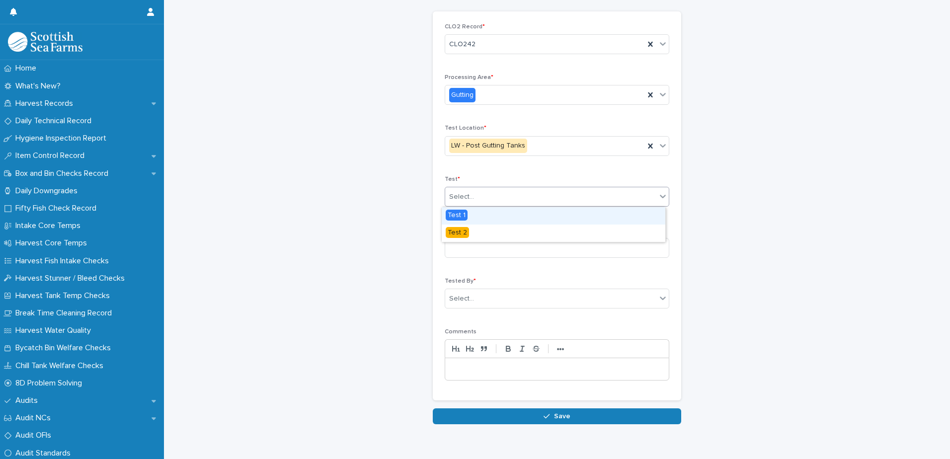
click at [527, 189] on div "Select..." at bounding box center [550, 197] width 211 height 16
click at [520, 221] on div "Test 1" at bounding box center [554, 215] width 224 height 17
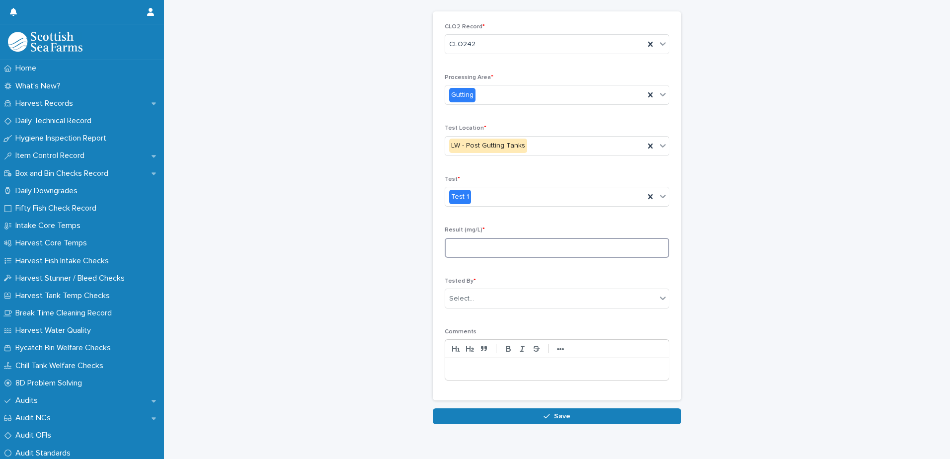
click at [527, 242] on input at bounding box center [557, 248] width 225 height 20
type input "****"
click at [514, 290] on div "Select..." at bounding box center [557, 299] width 225 height 20
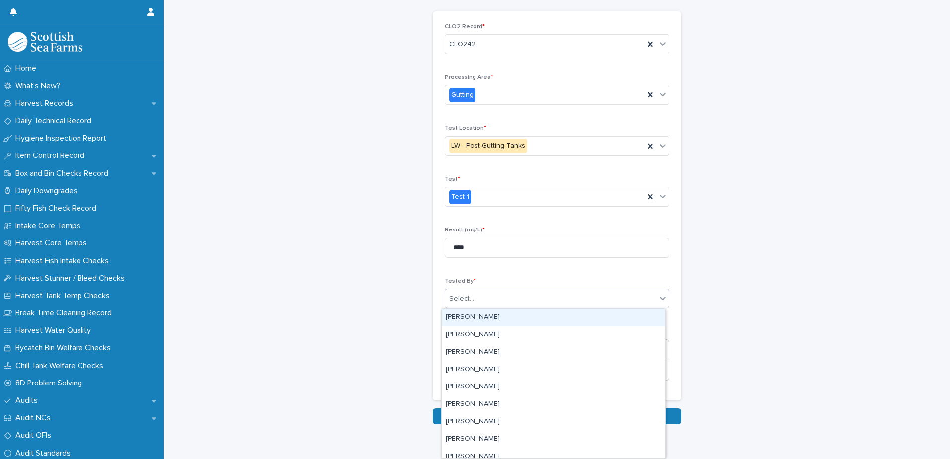
click at [512, 289] on div "Select..." at bounding box center [557, 299] width 225 height 20
type input "***"
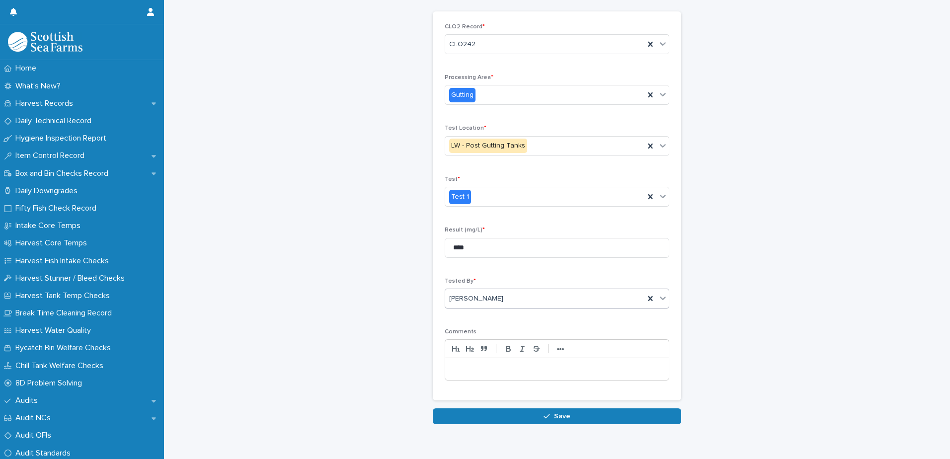
click at [617, 411] on button "Save" at bounding box center [557, 416] width 248 height 16
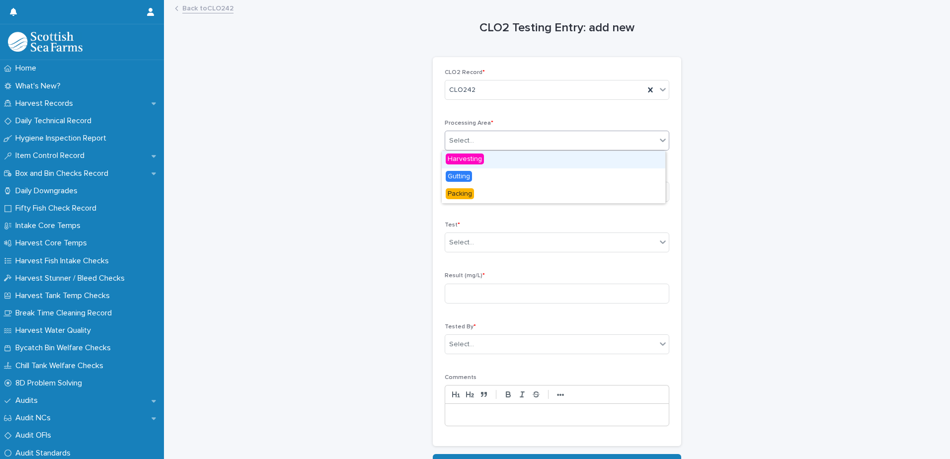
click at [513, 148] on div "Select..." at bounding box center [550, 141] width 211 height 16
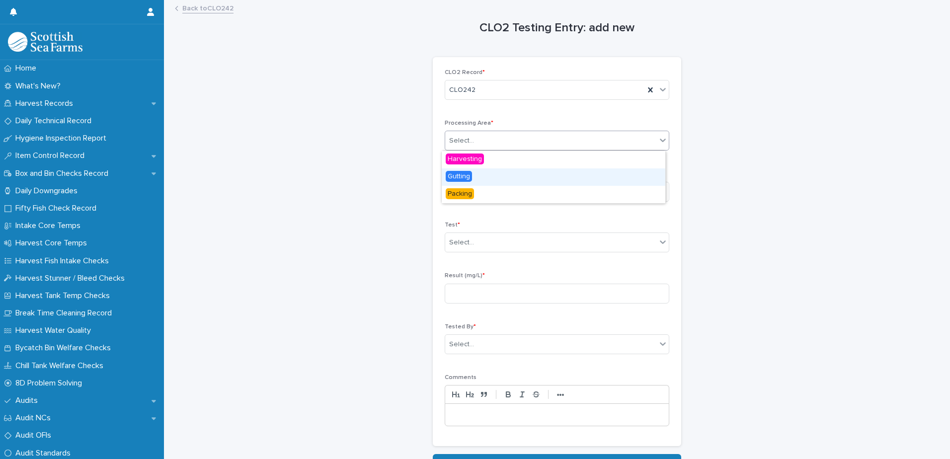
click at [489, 178] on div "Gutting" at bounding box center [554, 176] width 224 height 17
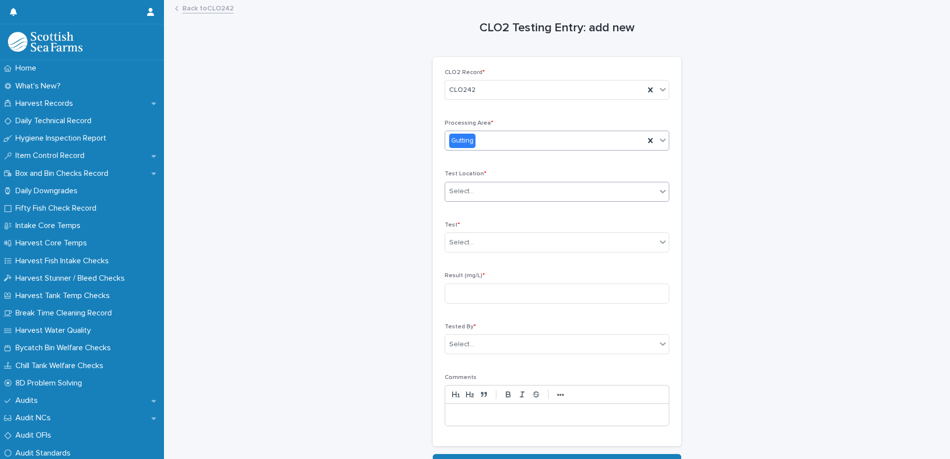
click at [488, 184] on div "Select..." at bounding box center [550, 191] width 211 height 16
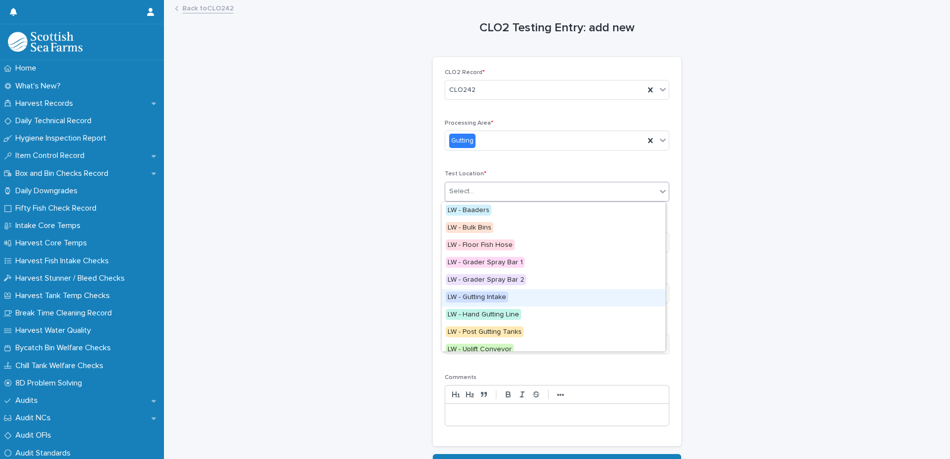
click at [773, 255] on div "CLO2 Testing Entry: add new Loading... Saving… Loading... Saving… Loading... Sa…" at bounding box center [557, 235] width 766 height 469
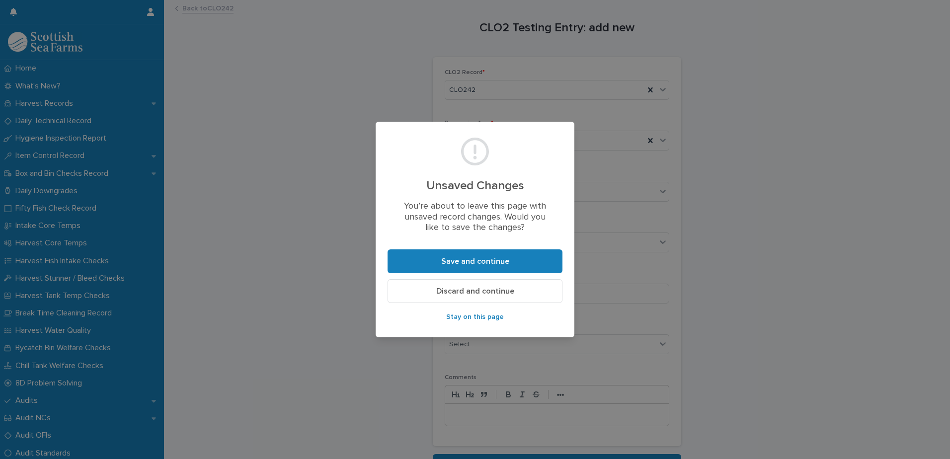
click at [471, 287] on span "Discard and continue" at bounding box center [475, 291] width 78 height 8
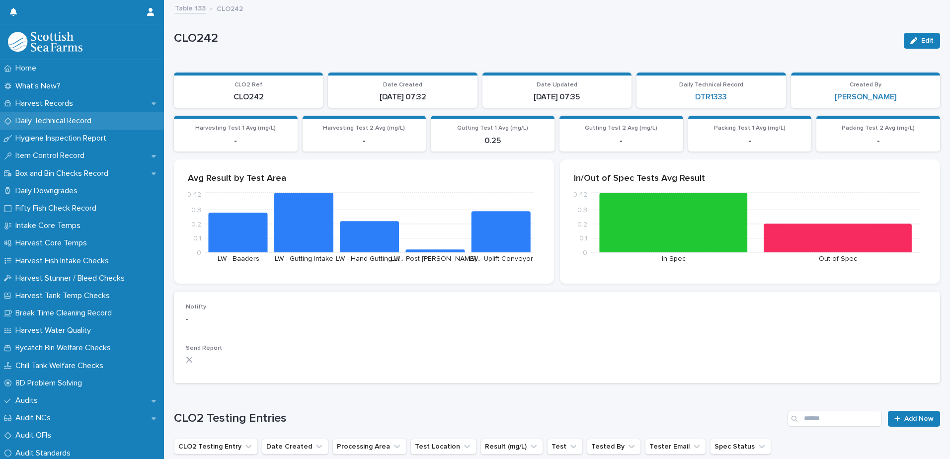
click at [85, 122] on p "Daily Technical Record" at bounding box center [55, 120] width 88 height 9
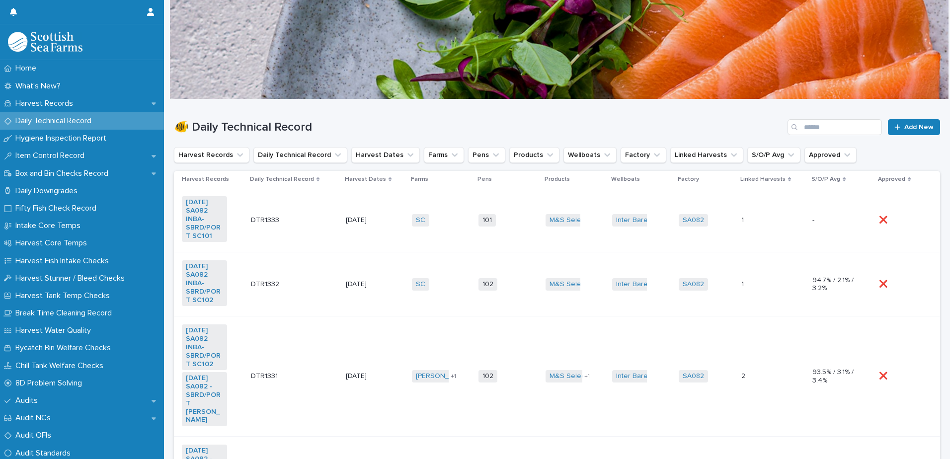
click at [675, 238] on td "SA082 + 0" at bounding box center [706, 220] width 63 height 64
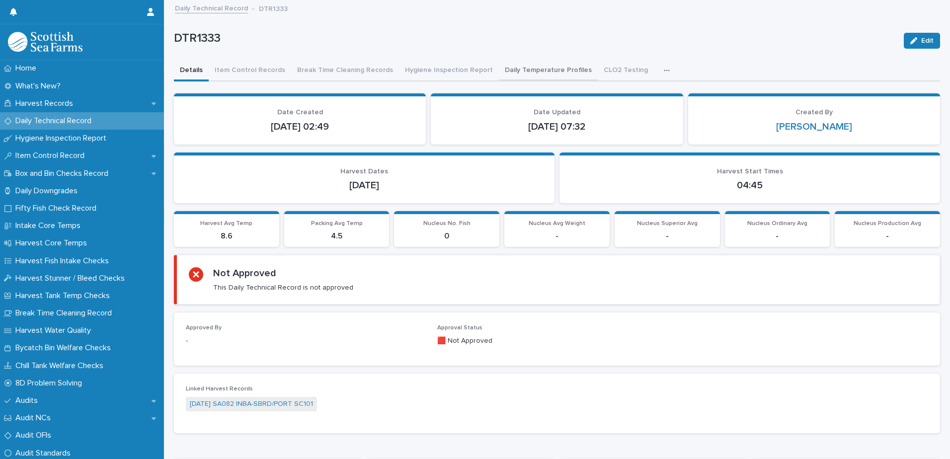
click at [506, 75] on button "Daily Temperature Profiles" at bounding box center [548, 71] width 99 height 21
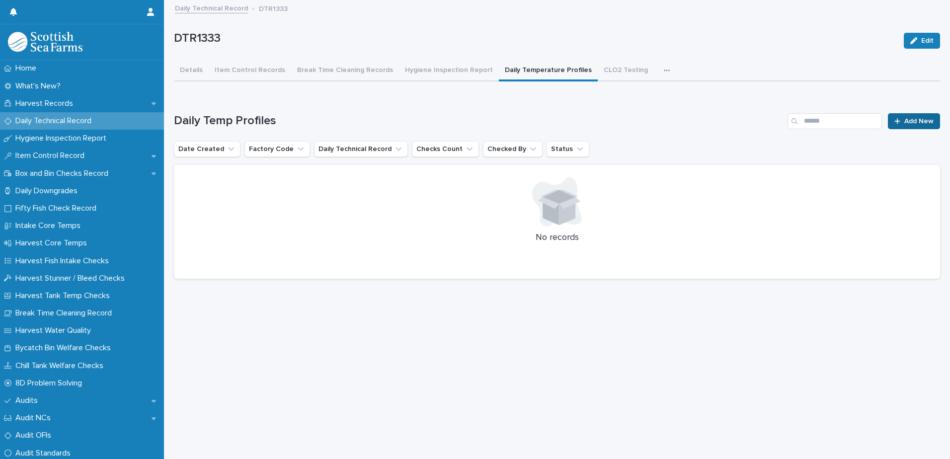
click at [904, 118] on span "Add New" at bounding box center [918, 121] width 29 height 7
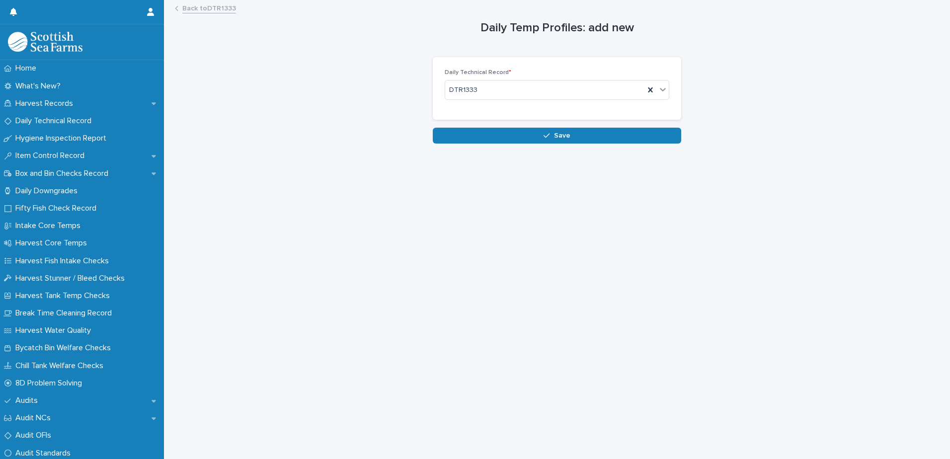
click at [619, 152] on div "Loading... Saving… Loading... Saving… Daily Temp Profiles: add new Loading... S…" at bounding box center [557, 217] width 776 height 433
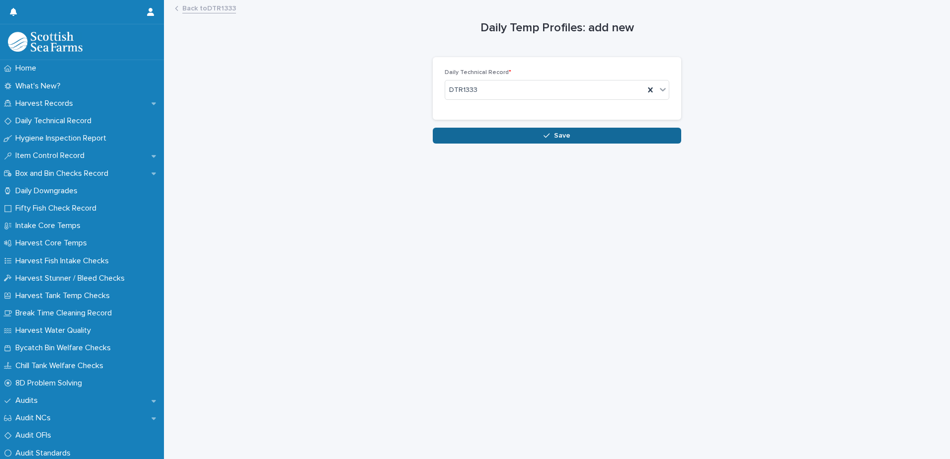
click at [616, 141] on button "Save" at bounding box center [557, 136] width 248 height 16
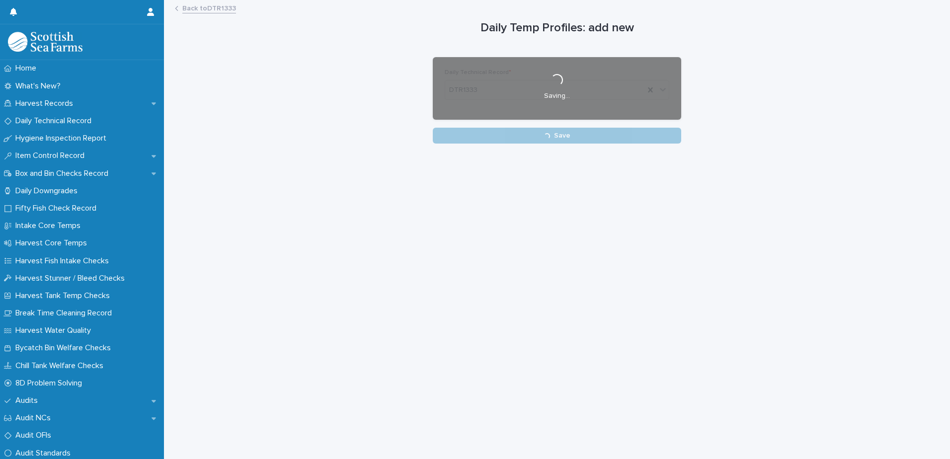
drag, startPoint x: 569, startPoint y: 441, endPoint x: 562, endPoint y: 473, distance: 33.1
click at [562, 459] on html "Home What's New? Harvest Records Daily Technical Record Hygiene Inspection Repo…" at bounding box center [475, 229] width 950 height 459
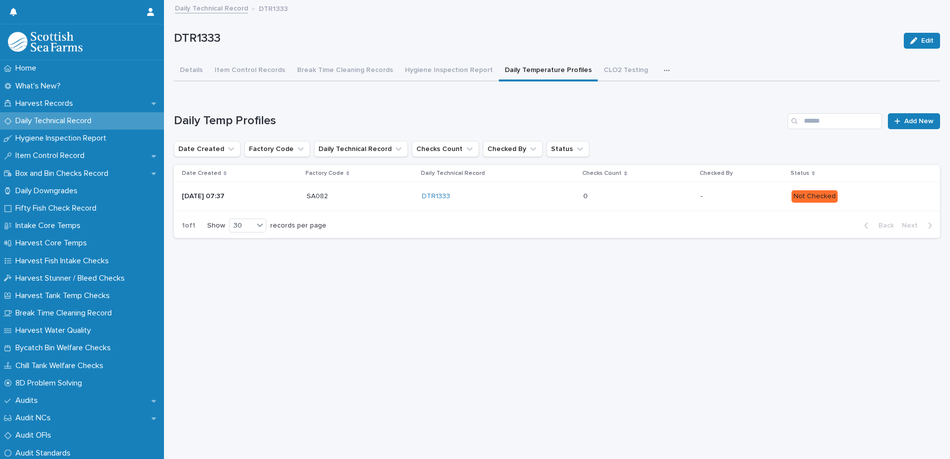
click at [566, 203] on div "DTR1333" at bounding box center [499, 196] width 154 height 16
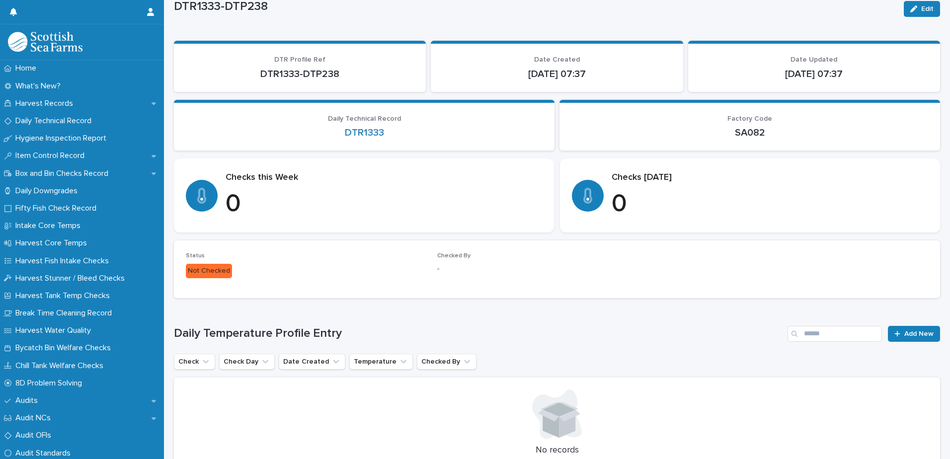
scroll to position [129, 0]
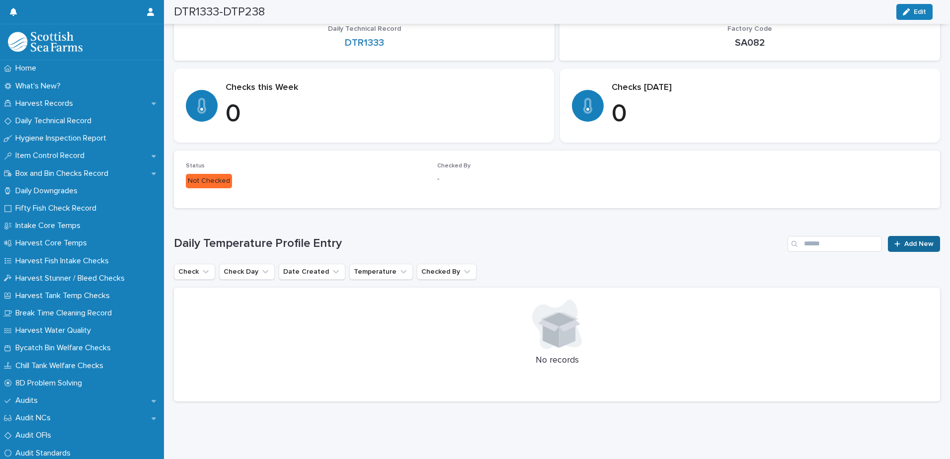
click at [919, 241] on link "Add New" at bounding box center [914, 244] width 52 height 16
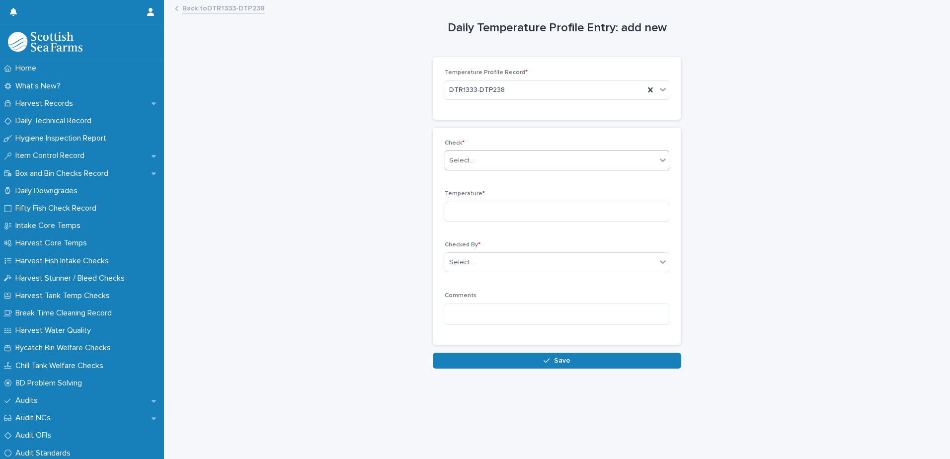
click at [560, 160] on div "Select..." at bounding box center [550, 161] width 211 height 16
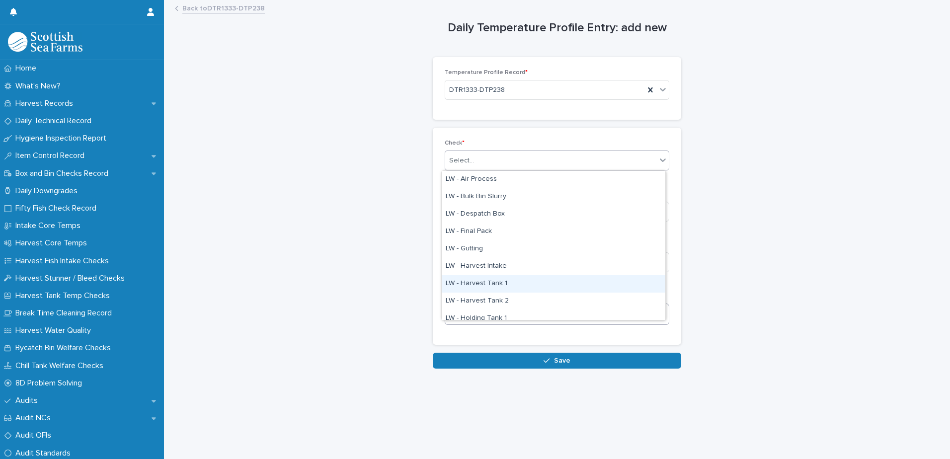
click at [491, 284] on div "LW - Harvest Tank 1" at bounding box center [554, 283] width 224 height 17
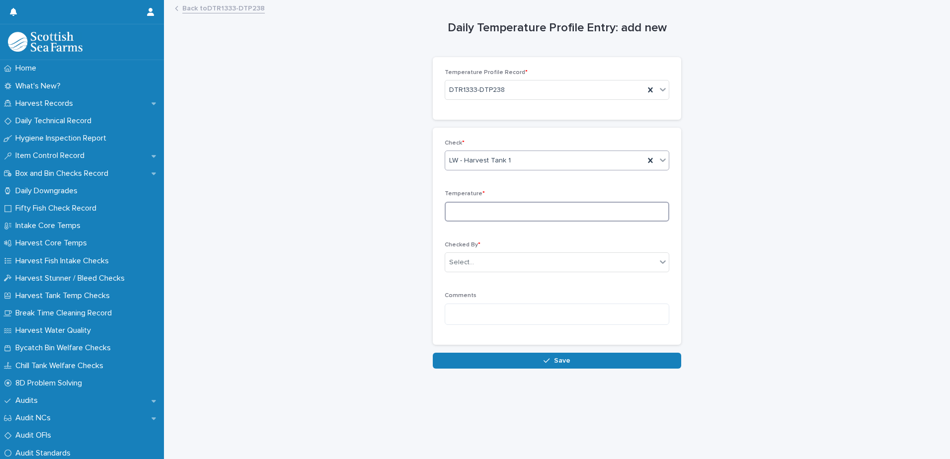
click at [514, 218] on input at bounding box center [557, 212] width 225 height 20
type input "*"
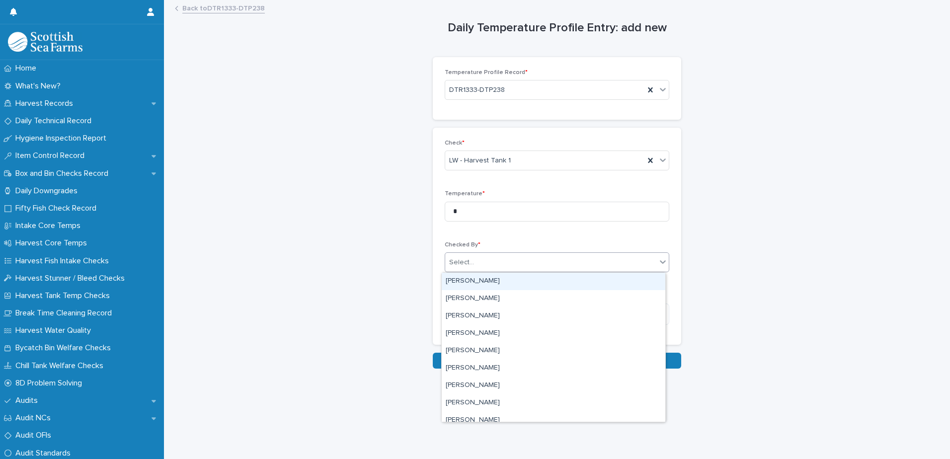
click at [512, 264] on div "Select..." at bounding box center [550, 262] width 211 height 16
click at [512, 262] on div "Select..." at bounding box center [550, 262] width 211 height 16
type input "***"
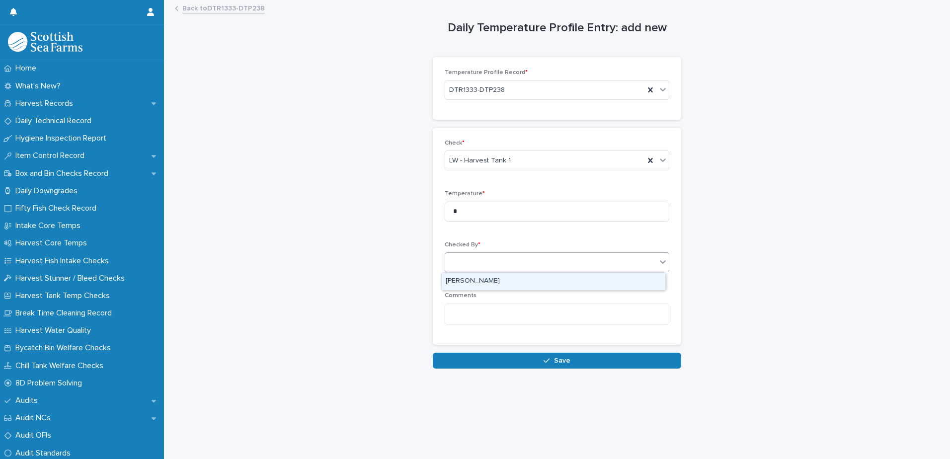
click at [481, 271] on div "y t" at bounding box center [557, 262] width 225 height 20
click at [487, 258] on div "Select..." at bounding box center [550, 262] width 211 height 16
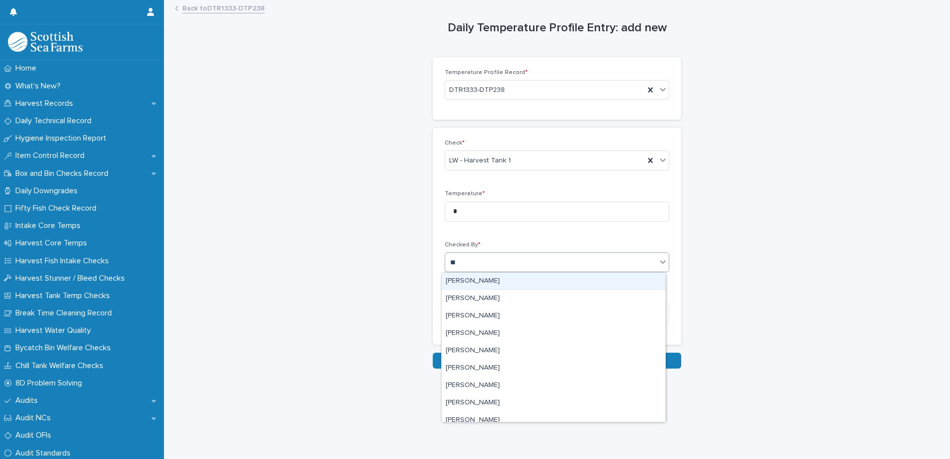
type input "***"
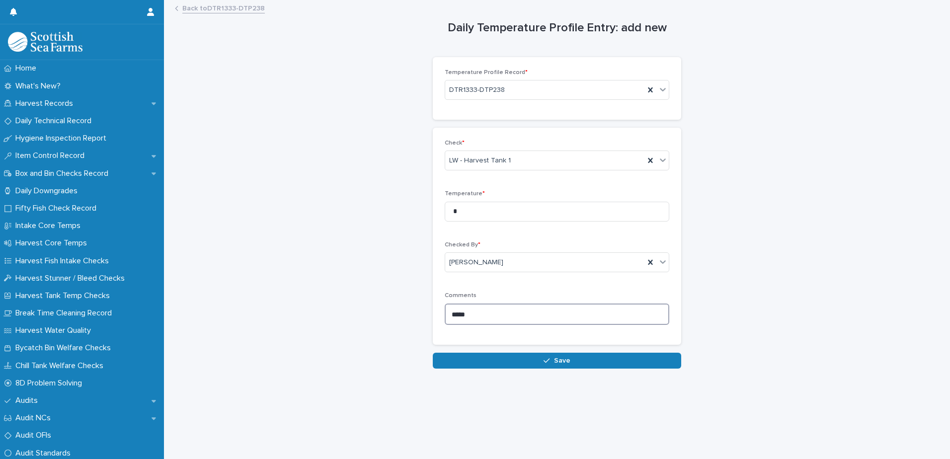
click at [473, 321] on textarea "*****" at bounding box center [557, 314] width 225 height 21
click at [473, 318] on textarea "*****" at bounding box center [557, 314] width 225 height 21
click at [473, 316] on textarea "*****" at bounding box center [557, 314] width 225 height 21
click at [475, 316] on textarea "*****" at bounding box center [557, 314] width 225 height 21
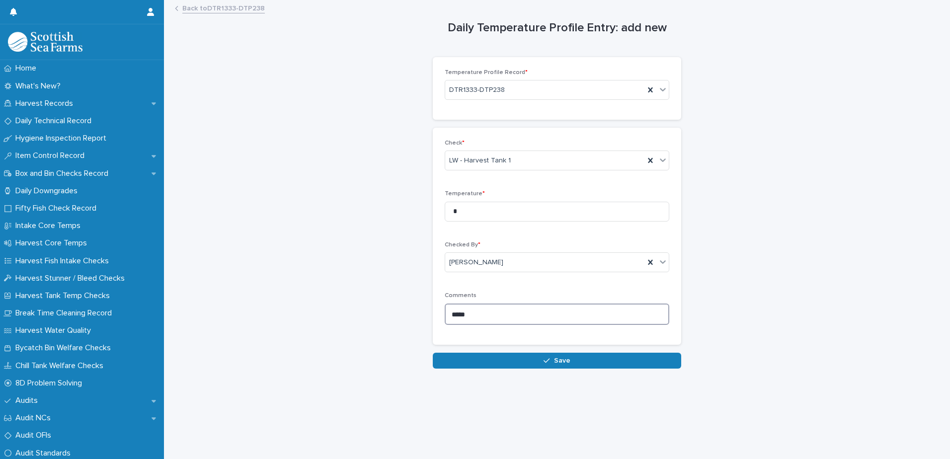
drag, startPoint x: 472, startPoint y: 314, endPoint x: 432, endPoint y: 329, distance: 43.1
click at [433, 330] on div "Check * LW - Harvest Tank 1 Temperature * * Checked By * [PERSON_NAME] Comments…" at bounding box center [557, 236] width 248 height 217
type textarea "*****"
click at [539, 361] on button "Save" at bounding box center [557, 361] width 248 height 16
click at [572, 167] on div "Select..." at bounding box center [550, 161] width 211 height 16
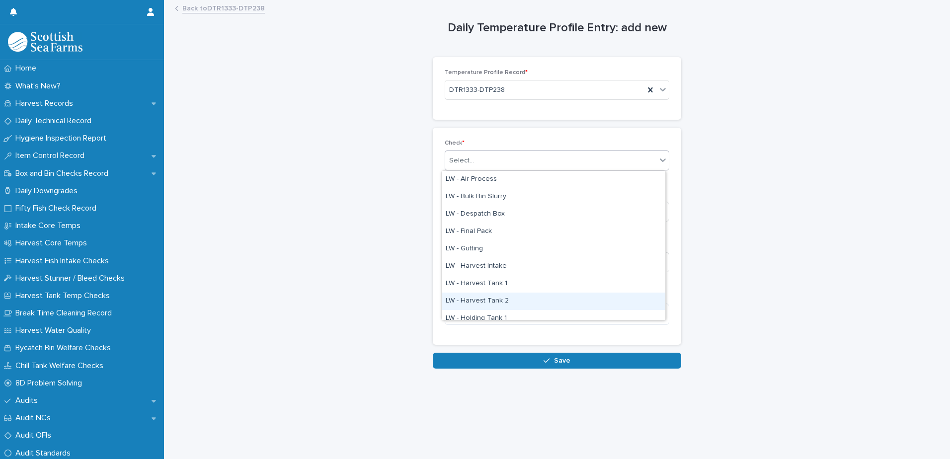
click at [533, 296] on div "LW - Harvest Tank 2" at bounding box center [554, 301] width 224 height 17
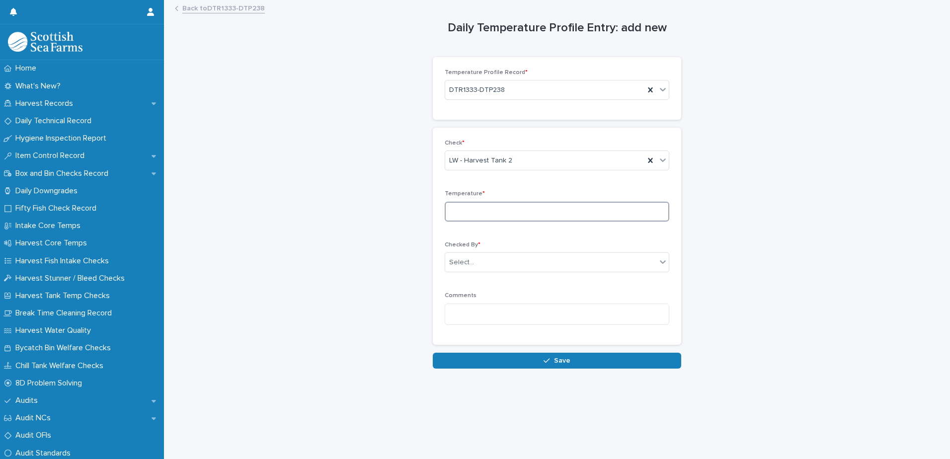
click at [523, 213] on input at bounding box center [557, 212] width 225 height 20
type input "*"
click at [553, 259] on div "Select..." at bounding box center [550, 262] width 211 height 16
click at [552, 258] on div "Select..." at bounding box center [550, 262] width 211 height 16
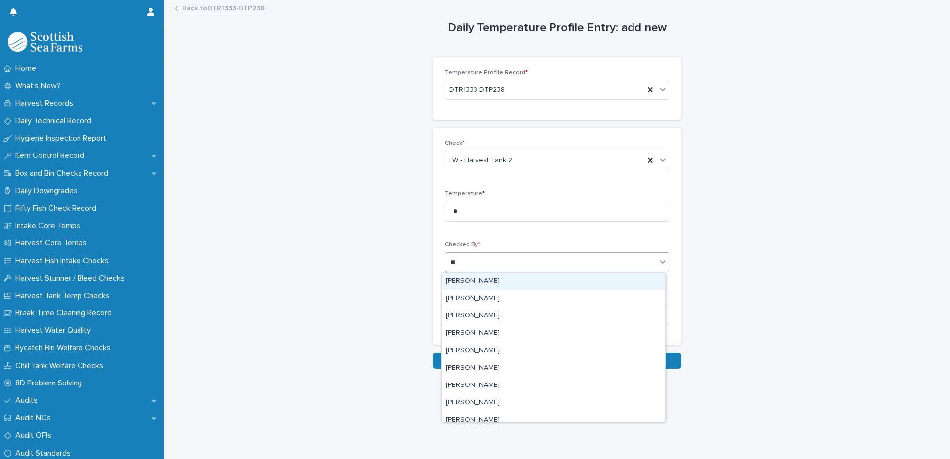
type input "***"
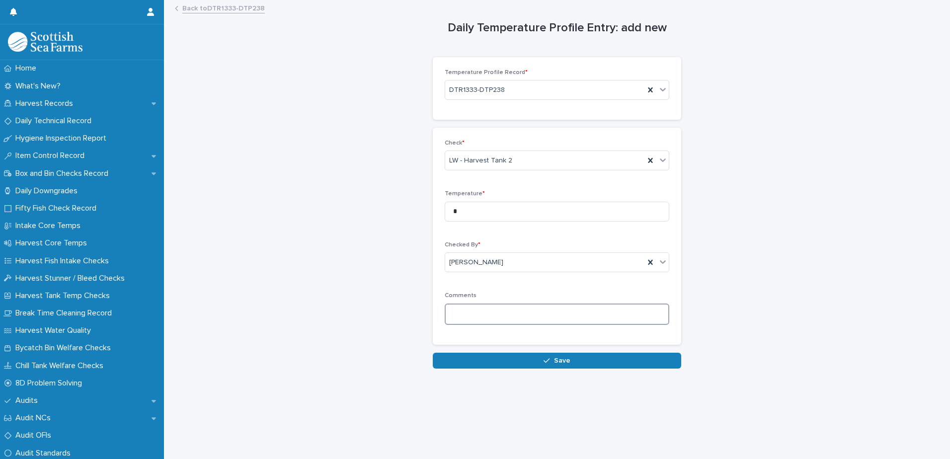
click at [542, 310] on textarea at bounding box center [557, 314] width 225 height 21
paste textarea "*****"
type textarea "*****"
click at [593, 363] on button "Save" at bounding box center [557, 361] width 248 height 16
click at [517, 164] on div "Select..." at bounding box center [550, 161] width 211 height 16
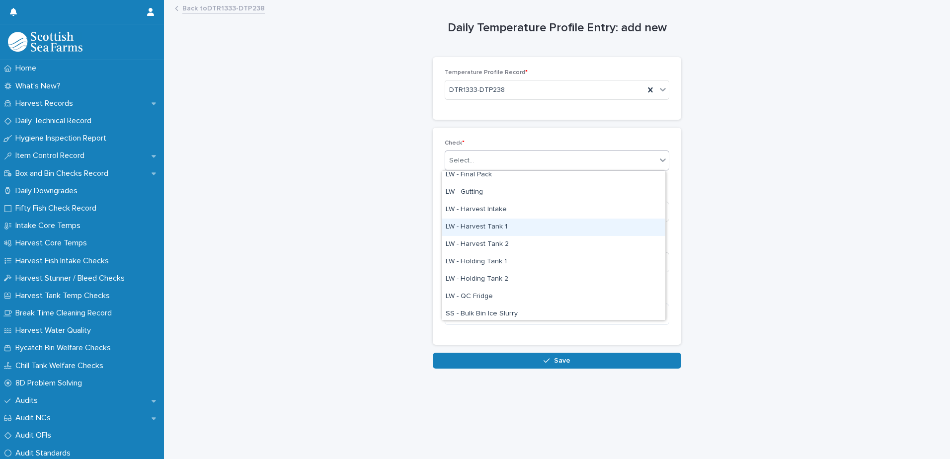
scroll to position [99, 0]
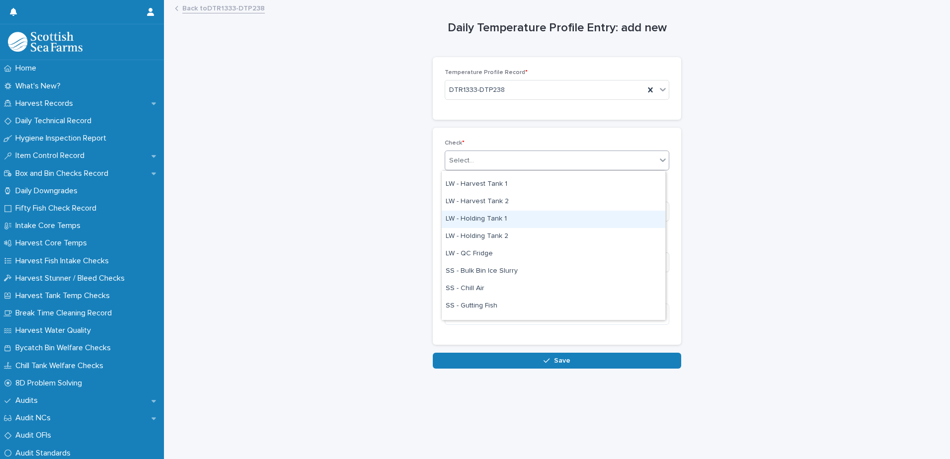
click at [501, 220] on div "LW - Holding Tank 1" at bounding box center [554, 219] width 224 height 17
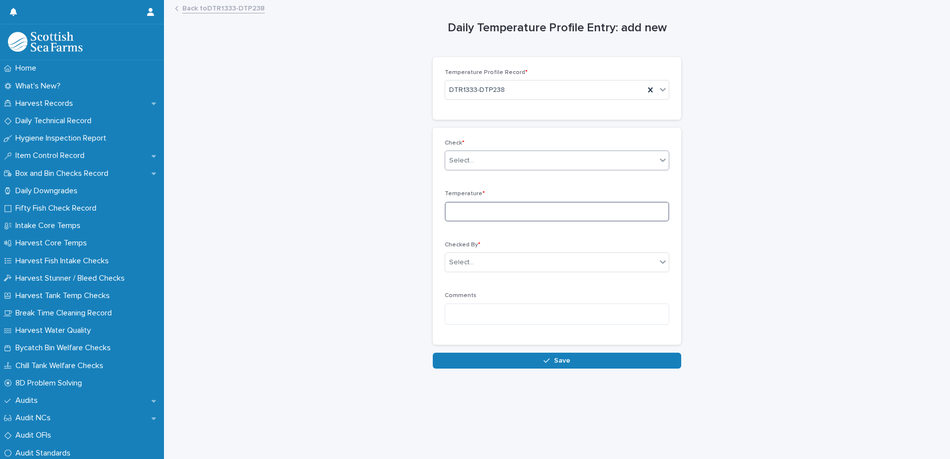
click at [505, 215] on input at bounding box center [557, 212] width 225 height 20
type input "*"
click at [586, 266] on div "Select..." at bounding box center [550, 262] width 211 height 16
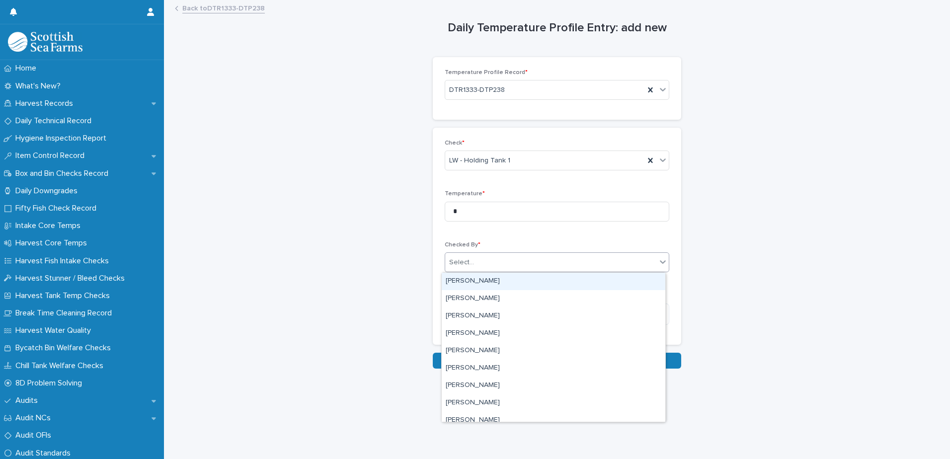
click at [586, 266] on div "Select..." at bounding box center [550, 262] width 211 height 16
type input "***"
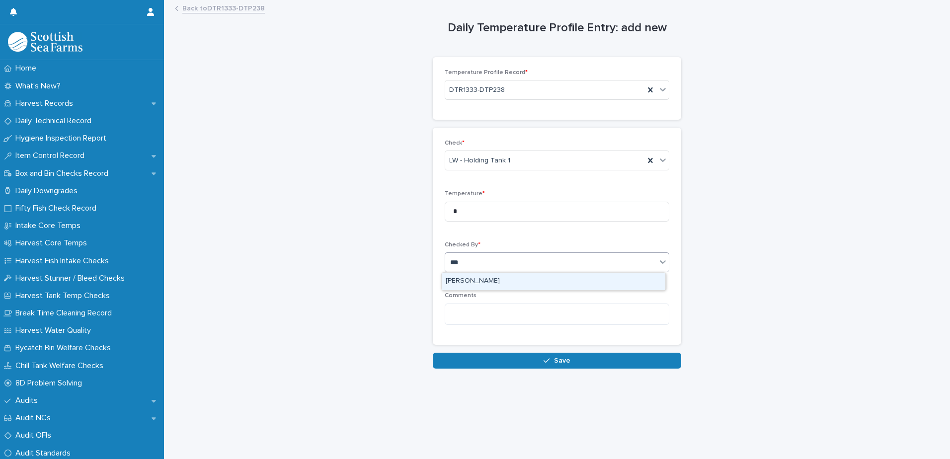
click at [602, 275] on div "[PERSON_NAME]" at bounding box center [554, 281] width 224 height 17
click at [608, 312] on textarea at bounding box center [557, 314] width 225 height 21
paste textarea "*****"
type textarea "*****"
click at [610, 367] on button "Save" at bounding box center [557, 361] width 248 height 16
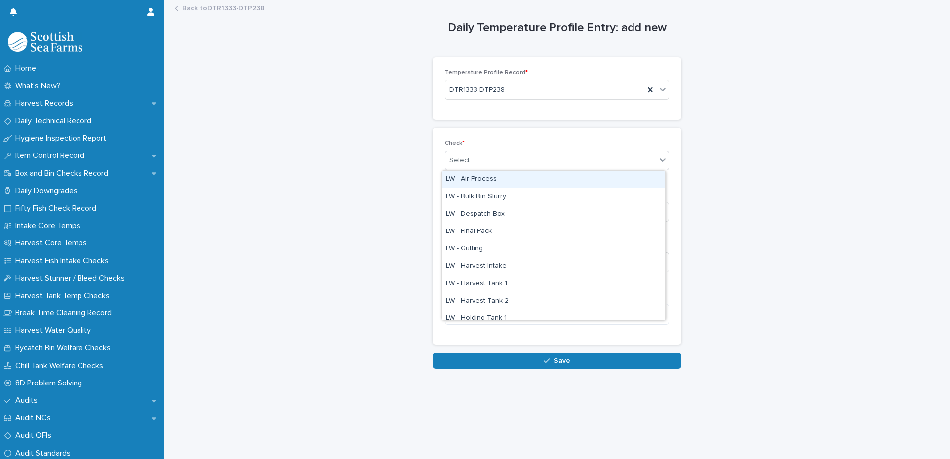
click at [521, 157] on div "Select..." at bounding box center [550, 161] width 211 height 16
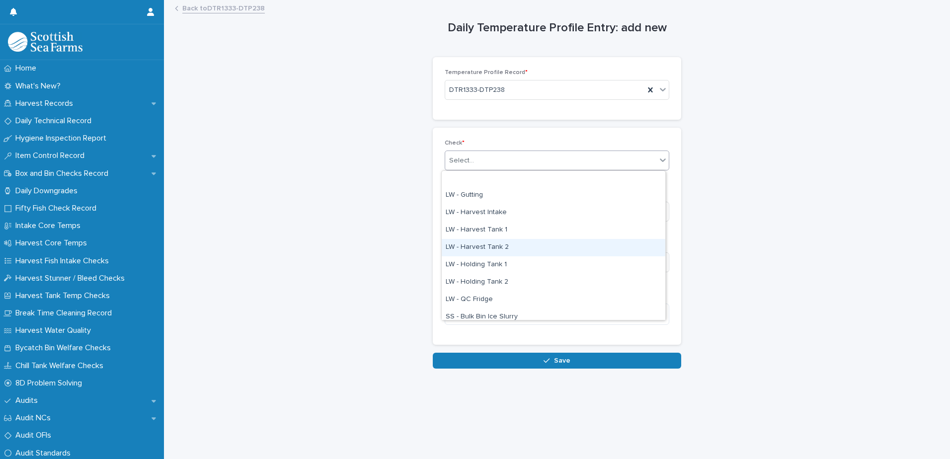
scroll to position [99, 0]
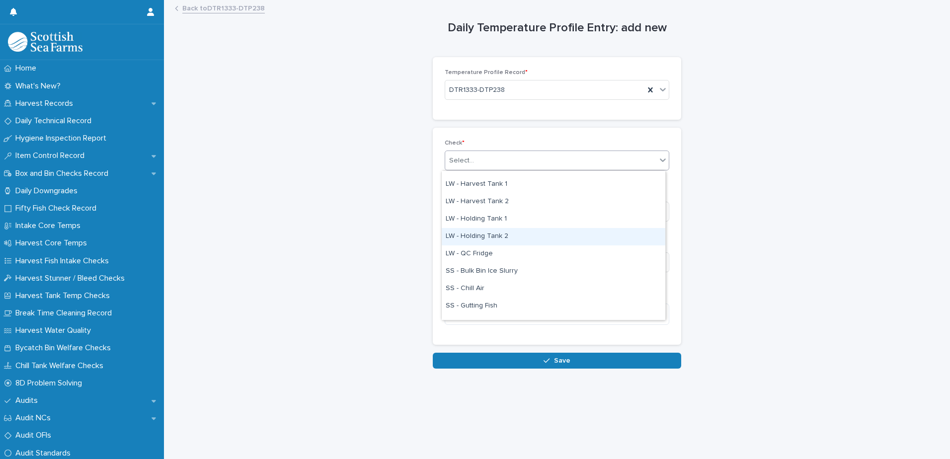
click at [504, 239] on div "LW - Holding Tank 2" at bounding box center [554, 236] width 224 height 17
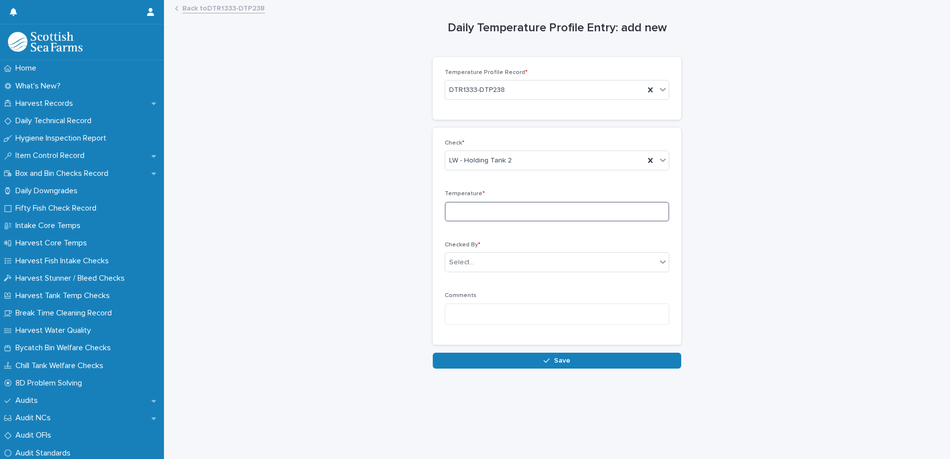
click at [504, 213] on input at bounding box center [557, 212] width 225 height 20
paste input "****"
type input "****"
drag, startPoint x: 487, startPoint y: 209, endPoint x: 367, endPoint y: 216, distance: 120.4
click at [367, 216] on div "Daily Temperature Profile Entry: add new Loading... Saving… Loading... Saving… …" at bounding box center [557, 185] width 766 height 368
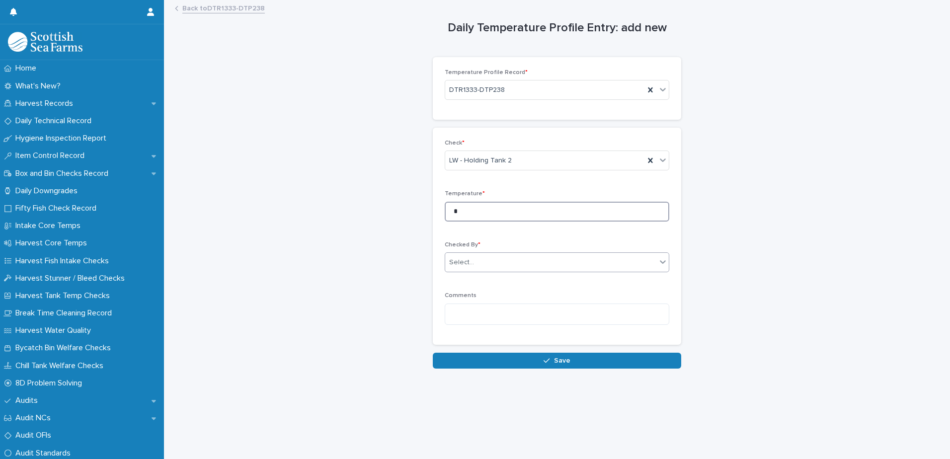
type input "*"
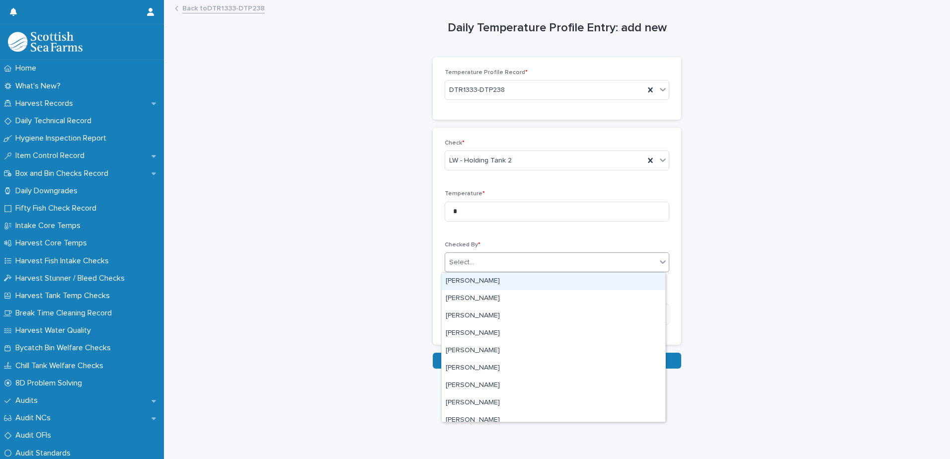
click at [552, 269] on div "Select..." at bounding box center [550, 262] width 211 height 16
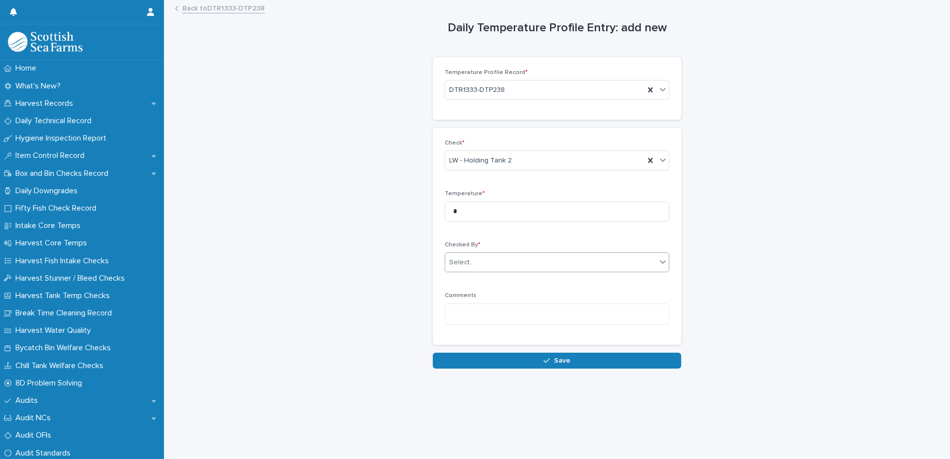
click at [547, 265] on div "Select..." at bounding box center [550, 262] width 211 height 16
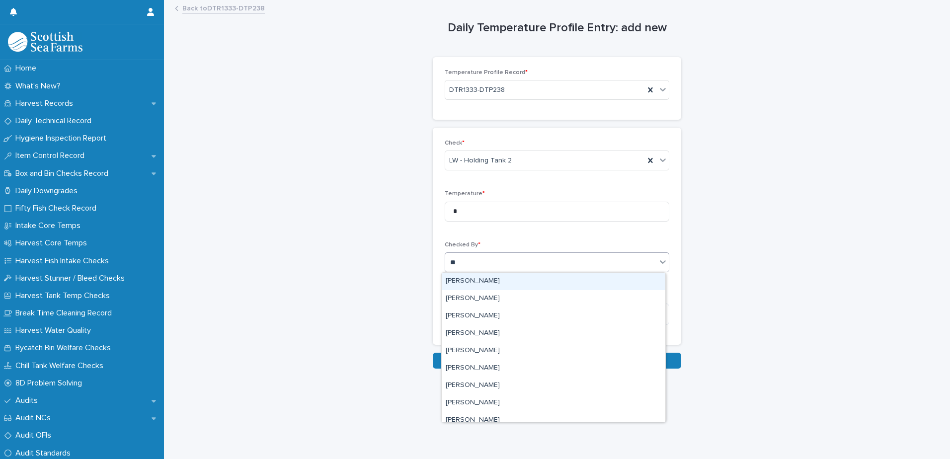
type input "***"
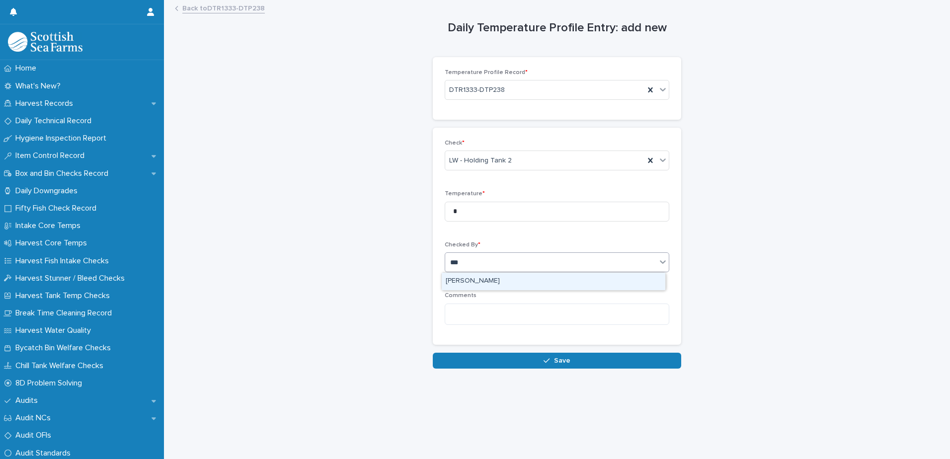
click at [545, 281] on div "[PERSON_NAME]" at bounding box center [554, 281] width 224 height 17
click at [531, 294] on p "Comments" at bounding box center [557, 295] width 225 height 7
click at [531, 302] on div "Comments" at bounding box center [557, 312] width 225 height 40
click at [537, 310] on textarea at bounding box center [557, 314] width 225 height 21
paste textarea "*****"
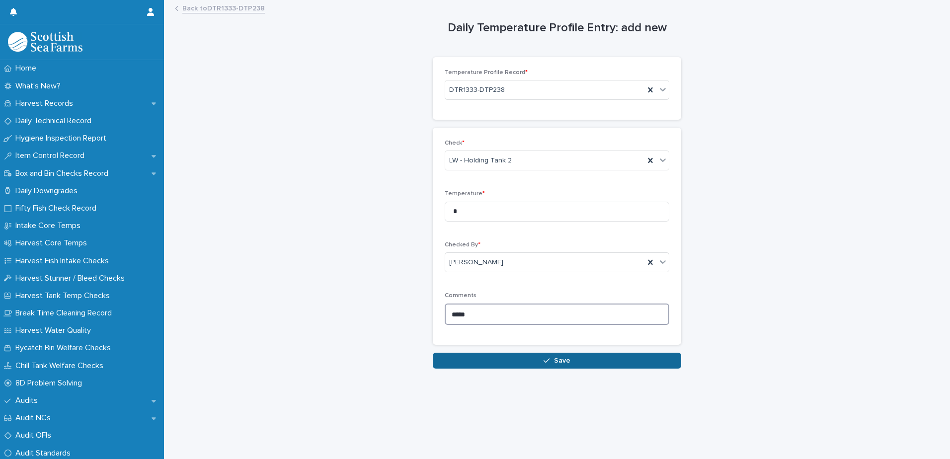
type textarea "*****"
click at [599, 365] on button "Save" at bounding box center [557, 361] width 248 height 16
